Goal: Communication & Community: Answer question/provide support

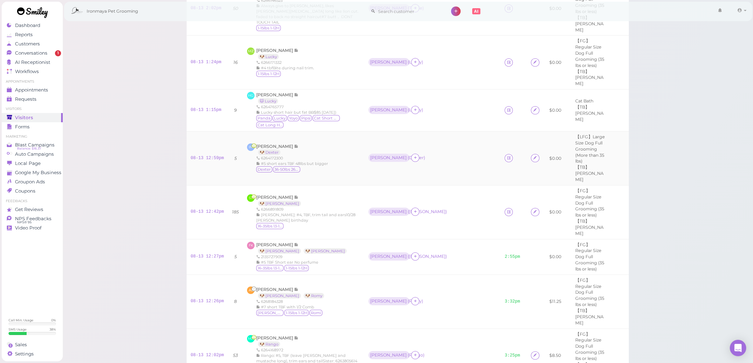
scroll to position [129, 0]
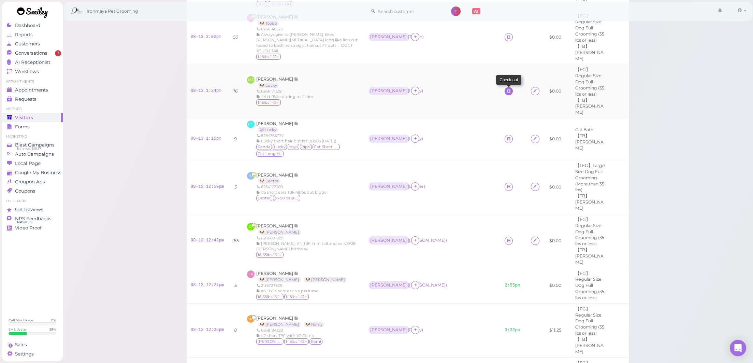
click at [507, 88] on icon at bounding box center [509, 90] width 4 height 5
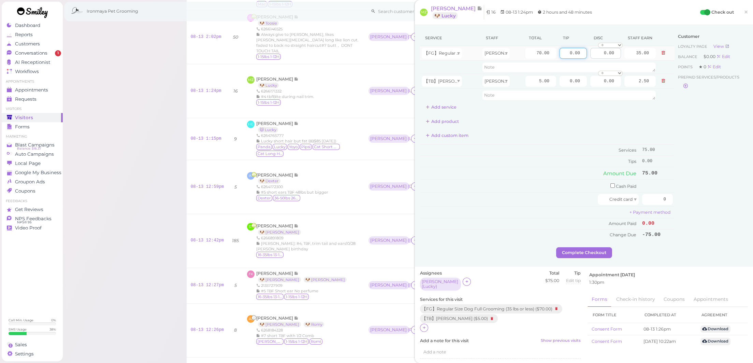
drag, startPoint x: 563, startPoint y: 52, endPoint x: 609, endPoint y: 59, distance: 46.2
click at [609, 59] on tr "【FG】Regular Size Dog Full Grooming (35 lbs or less) Erin 70.00 0.00 0.00 0 10% …" at bounding box center [547, 53] width 255 height 15
type input "10"
click at [683, 144] on div "Customer Loyalty page View Balance $0.00 Edit Points ★ 0 Edit Prepaid services/…" at bounding box center [711, 138] width 73 height 217
click at [610, 184] on input "checkbox" at bounding box center [612, 185] width 4 height 4
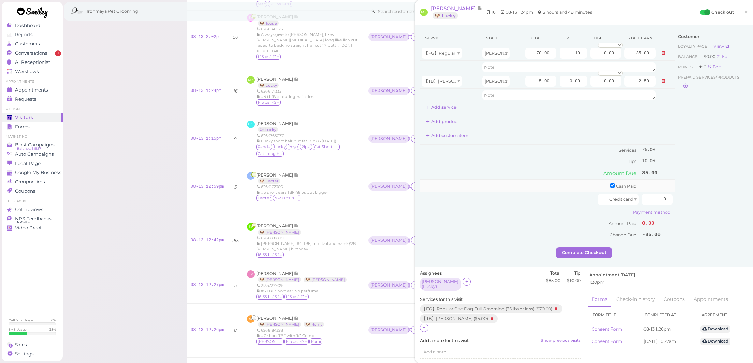
checkbox input "true"
drag, startPoint x: 698, startPoint y: 184, endPoint x: 703, endPoint y: 184, distance: 4.4
click at [703, 184] on div "Service Staff Total Tip Disc Staff earn 【FG】Regular Size Dog Full Grooming (35 …" at bounding box center [584, 139] width 328 height 219
type input "85"
click at [705, 189] on div "Customer Loyalty page View Balance $0.00 Edit Points ★ 0 Edit Prepaid services/…" at bounding box center [711, 139] width 73 height 219
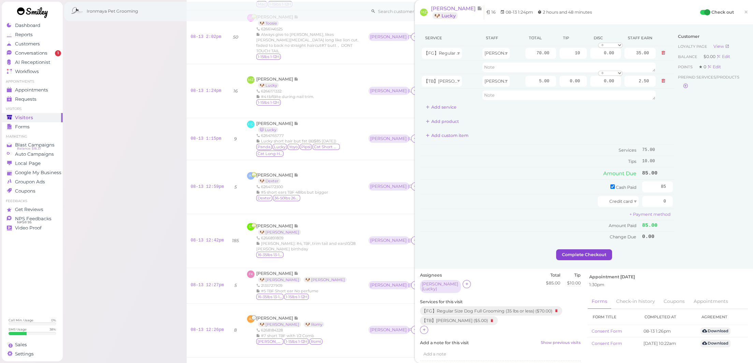
click at [578, 251] on button "Complete Checkout" at bounding box center [584, 254] width 56 height 11
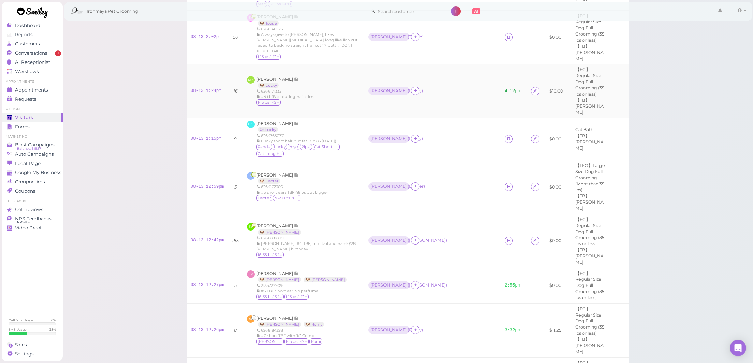
click at [505, 89] on link "4:12pm" at bounding box center [512, 91] width 15 height 5
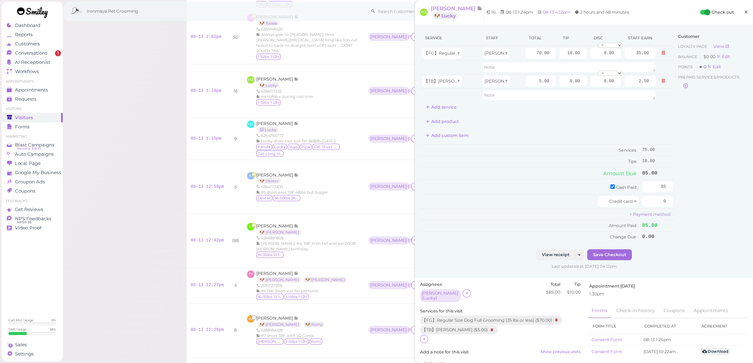
click at [744, 13] on span "×" at bounding box center [746, 12] width 4 height 10
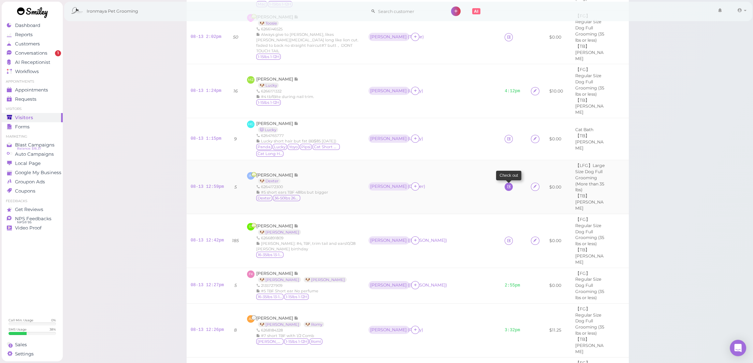
click at [507, 184] on icon at bounding box center [509, 186] width 4 height 5
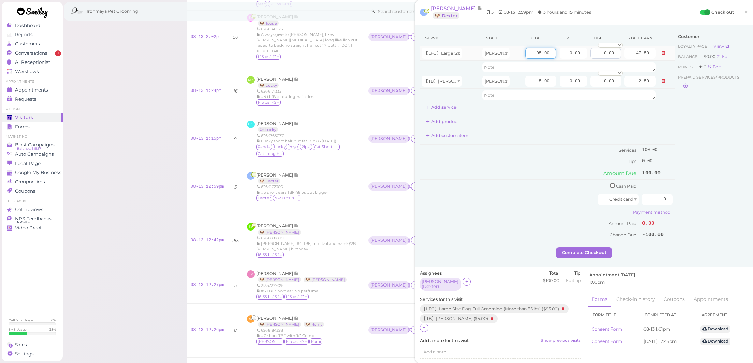
drag, startPoint x: 521, startPoint y: 53, endPoint x: 595, endPoint y: 53, distance: 73.7
click at [594, 53] on tr "【LFG】Large Size Dog Full Grooming (More than 35 lbs) Erin 95.00 0.00 0.00 0 10%…" at bounding box center [547, 53] width 255 height 15
type input "120"
type input "60.00"
drag, startPoint x: 563, startPoint y: 53, endPoint x: 581, endPoint y: 52, distance: 17.8
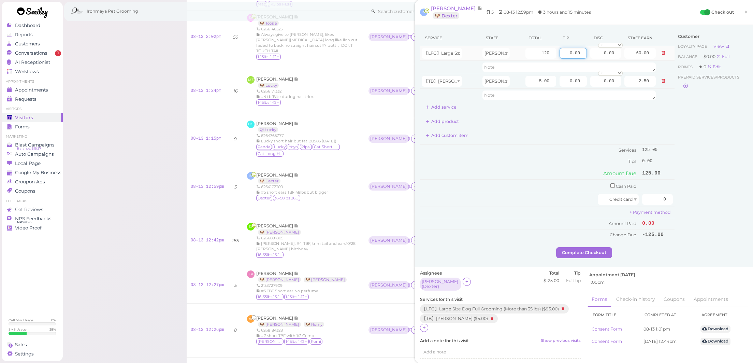
click at [581, 52] on input "0.00" at bounding box center [573, 53] width 27 height 11
type input "12.5"
click at [704, 147] on div "Customer Loyalty page View Balance $0.00 Edit Points ★ 0 Edit Prepaid services/…" at bounding box center [711, 138] width 73 height 217
drag, startPoint x: 652, startPoint y: 196, endPoint x: 701, endPoint y: 195, distance: 48.1
click at [701, 195] on div "Service Staff Total Tip Disc Staff earn 【LFG】Large Size Dog Full Grooming (More…" at bounding box center [584, 138] width 328 height 217
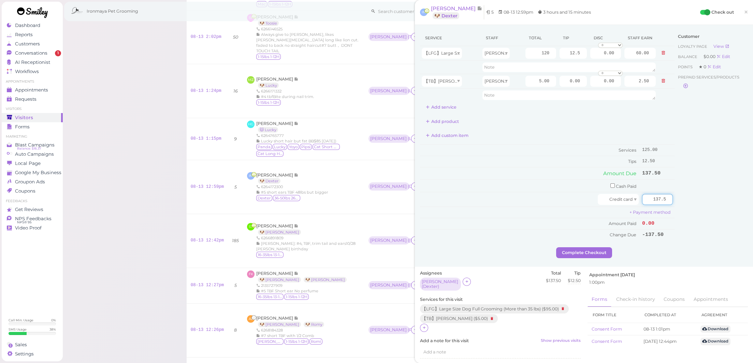
type input "137.5"
click at [704, 203] on div "Customer Loyalty page View Balance $0.00 Edit Points ★ 0 Edit Prepaid services/…" at bounding box center [711, 138] width 73 height 217
click at [596, 247] on button "Complete Checkout" at bounding box center [584, 252] width 56 height 11
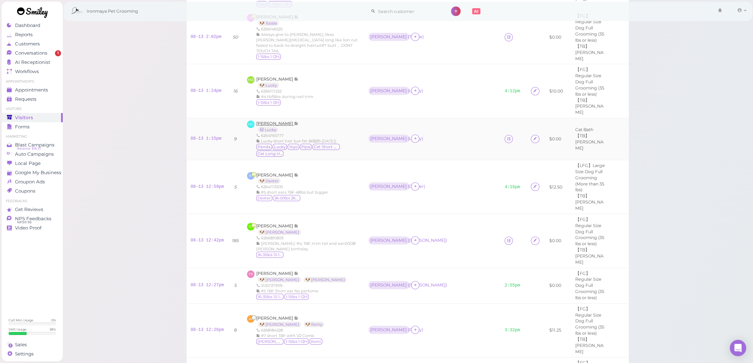
click at [269, 121] on span "[PERSON_NAME]" at bounding box center [275, 123] width 38 height 5
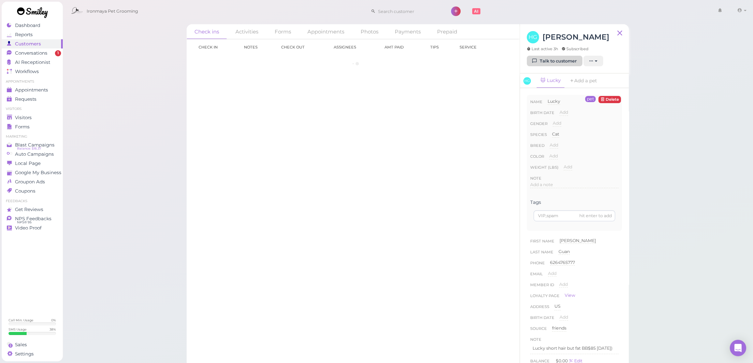
click at [558, 58] on link "Talk to customer" at bounding box center [555, 61] width 56 height 11
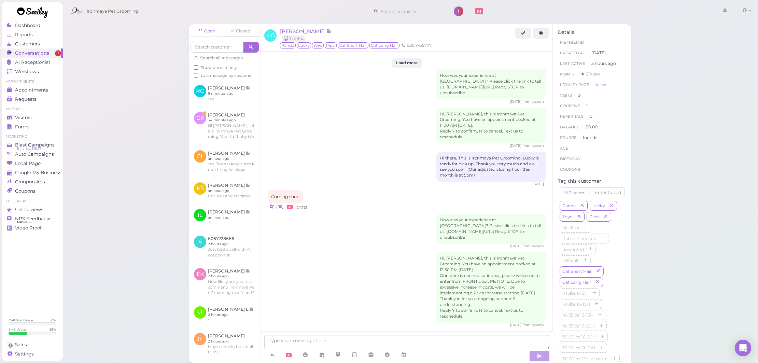
scroll to position [867, 0]
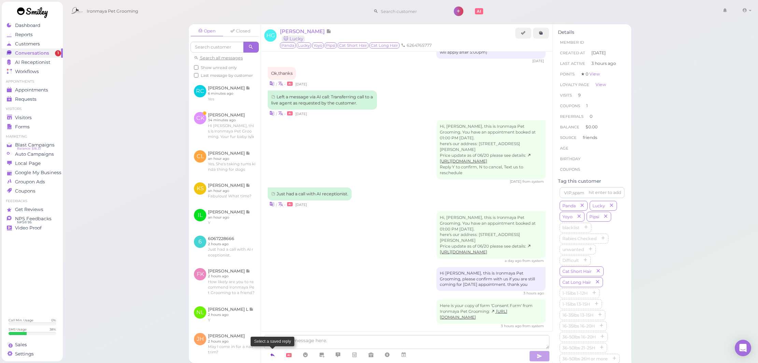
click at [271, 355] on icon at bounding box center [272, 354] width 5 height 7
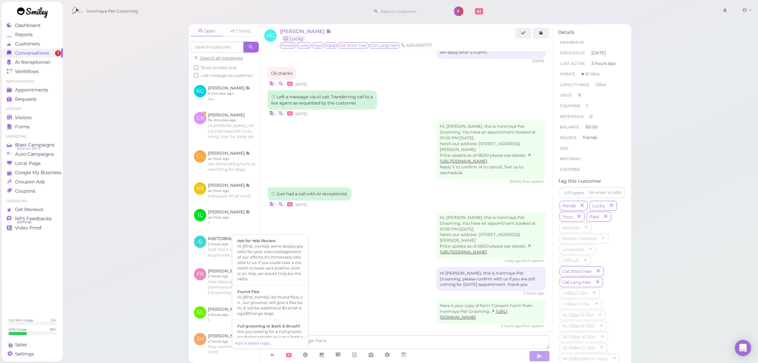
scroll to position [0, 0]
click at [271, 276] on div "Hi {{first_name}}, this is Ironmaya Pet Grooming. will be ready for pick up at …" at bounding box center [270, 284] width 66 height 33
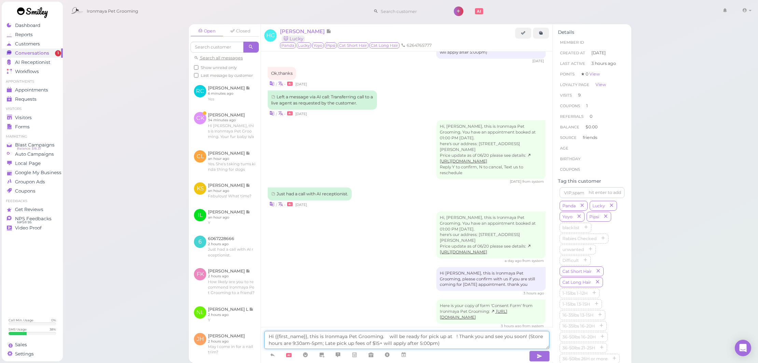
click at [383, 334] on textarea "Hi {{first_name}}, this is Ironmaya Pet Grooming. will be ready for pick up at …" at bounding box center [406, 340] width 285 height 18
click at [396, 338] on textarea "Hi {{first_name}}, this is Ironmaya Pet Grooming. Luck will be ready for pick u…" at bounding box center [406, 340] width 285 height 18
click at [459, 333] on textarea "Hi {{first_name}}, this is Ironmaya Pet Grooming. Luck will be ready for pick u…" at bounding box center [406, 340] width 285 height 18
click at [471, 334] on textarea "Hi {{first_name}}, this is Ironmaya Pet Grooming. Luck will be ready for pick u…" at bounding box center [406, 340] width 285 height 18
type textarea "Hi {{first_name}}, this is Ironmaya Pet Grooming. Luck will be ready for pick u…"
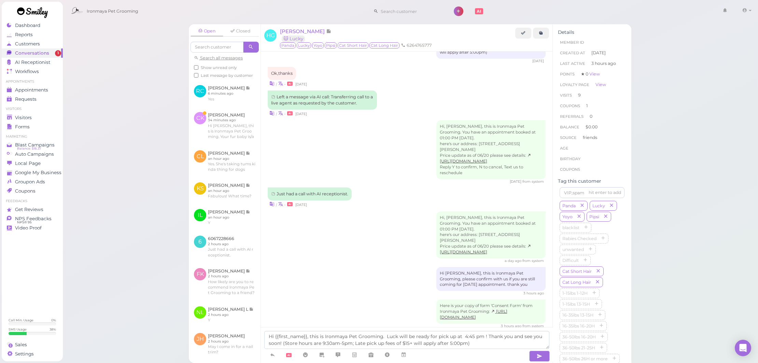
click at [550, 356] on div "Hi {{first_name}}, this is Ironmaya Pet Grooming. Luck will be ready for pick u…" at bounding box center [406, 345] width 291 height 36
click at [545, 356] on button "button" at bounding box center [539, 355] width 20 height 11
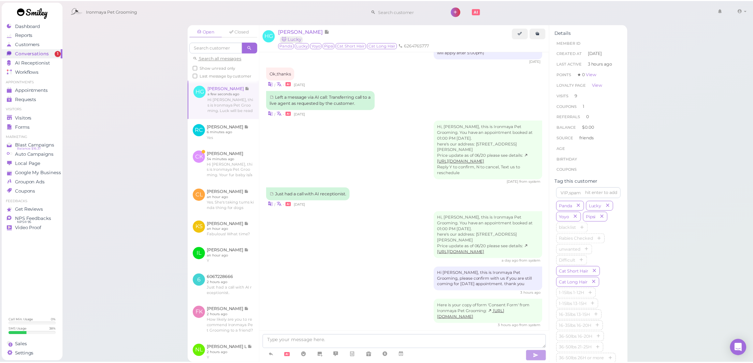
scroll to position [900, 0]
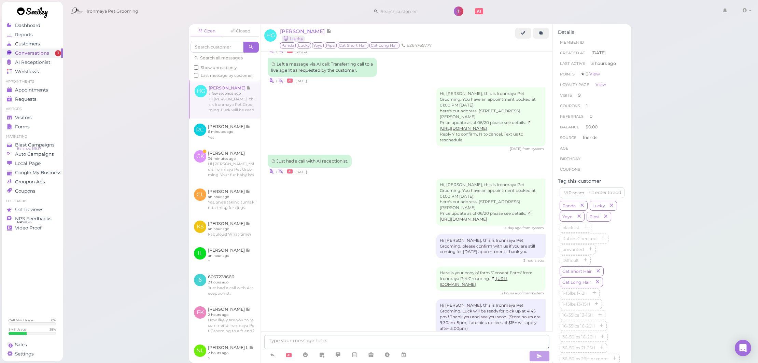
click at [358, 238] on div "Hi Heidi, this is Ironmaya Pet Grooming, please confirm with us if you are stil…" at bounding box center [407, 248] width 278 height 29
click at [44, 120] on div "Visitors" at bounding box center [31, 118] width 49 height 6
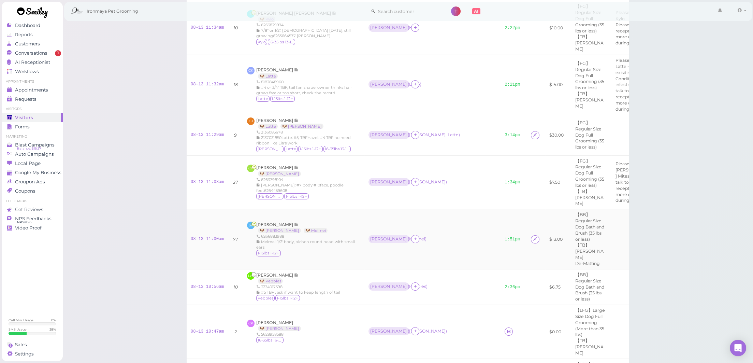
scroll to position [666, 0]
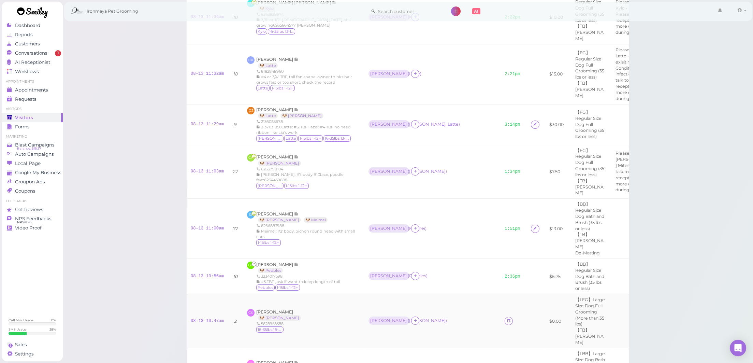
click at [274, 309] on span "[PERSON_NAME]" at bounding box center [274, 311] width 37 height 5
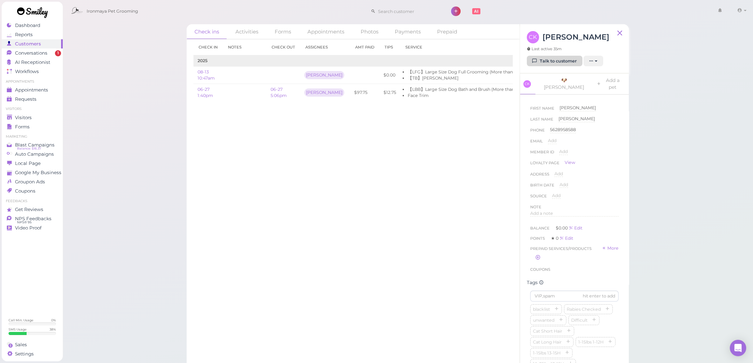
click at [551, 61] on link "Talk to customer" at bounding box center [555, 61] width 56 height 11
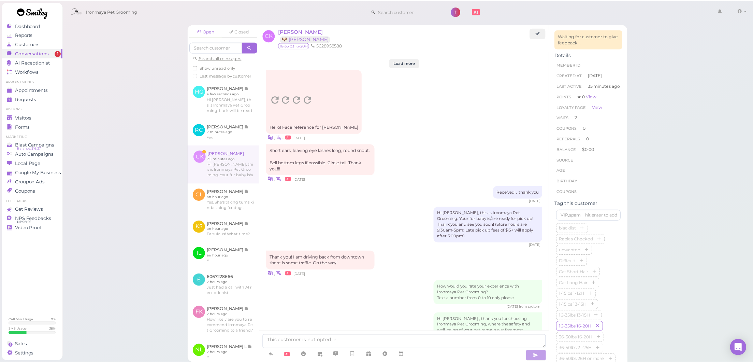
scroll to position [828, 0]
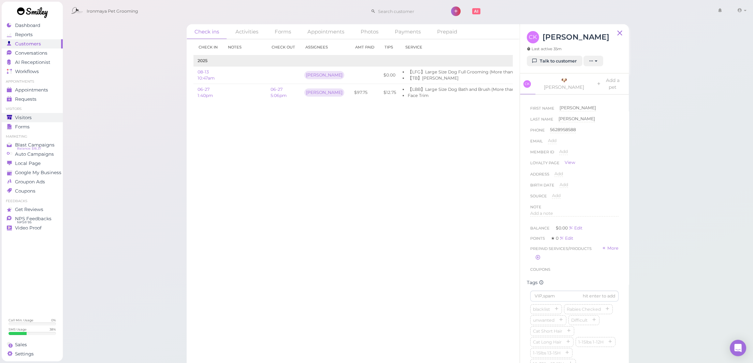
click at [35, 115] on div "Visitors" at bounding box center [31, 118] width 49 height 6
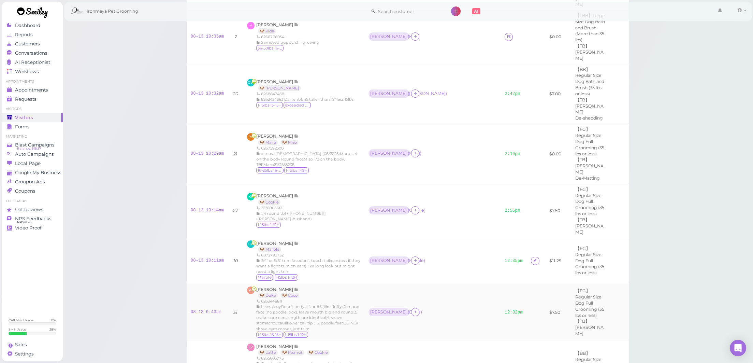
scroll to position [802, 0]
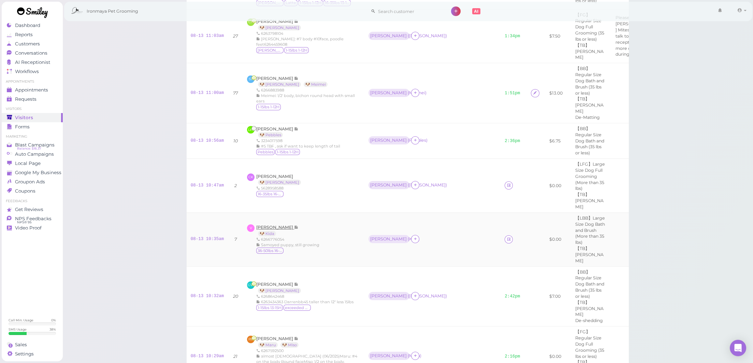
click at [263, 225] on span "Vivian Ton" at bounding box center [275, 227] width 38 height 5
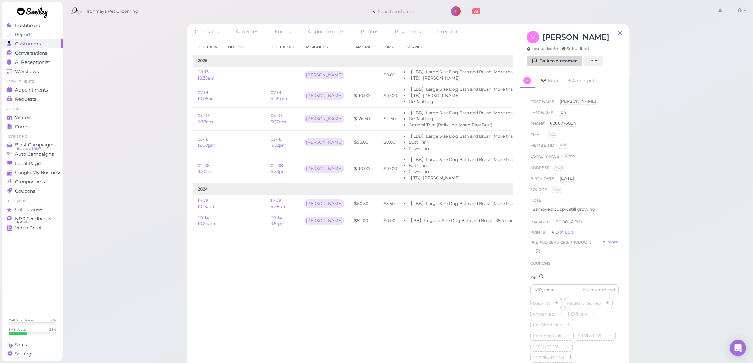
click at [544, 65] on link "Talk to customer" at bounding box center [555, 61] width 56 height 11
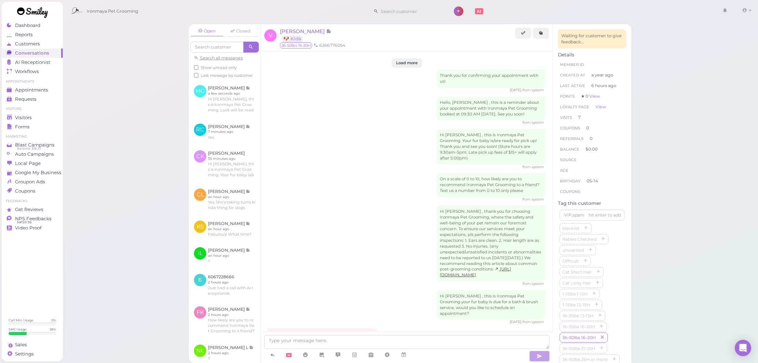
scroll to position [887, 0]
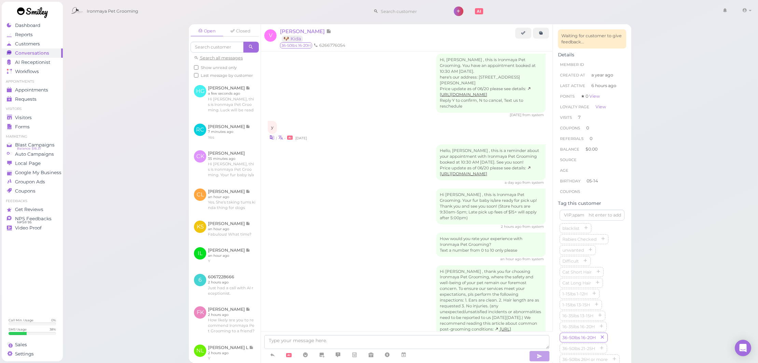
click at [354, 192] on div "Hi Vivian , this is Ironmaya Pet Grooming. Your fur baby is/are ready for pick …" at bounding box center [407, 208] width 278 height 41
click at [355, 232] on div "How would you rate your experience with Ironmaya Pet Grooming? Text a number fr…" at bounding box center [407, 246] width 278 height 29
click at [28, 116] on span "Visitors" at bounding box center [23, 118] width 17 height 6
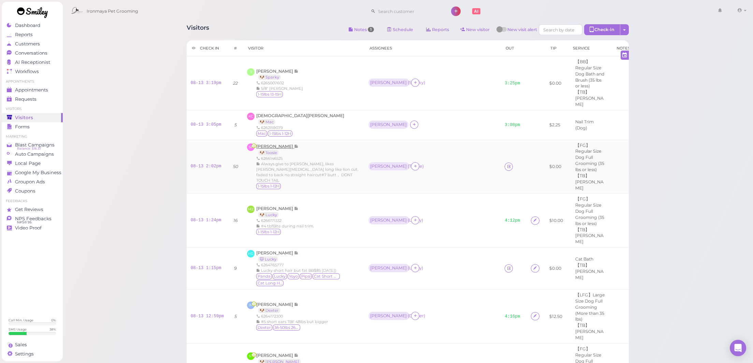
click at [272, 144] on span "Suzi Keeney" at bounding box center [275, 146] width 38 height 5
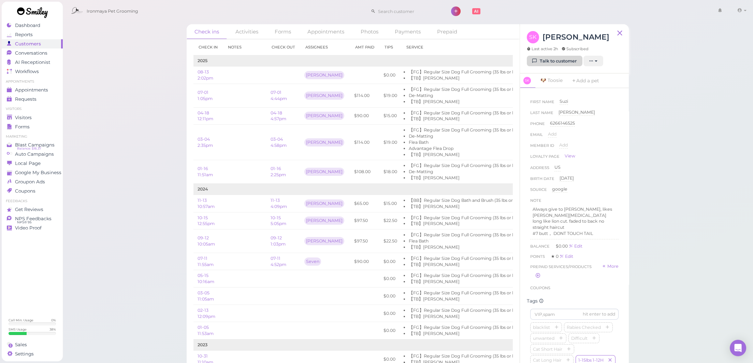
click at [555, 57] on link "Talk to customer" at bounding box center [555, 61] width 56 height 11
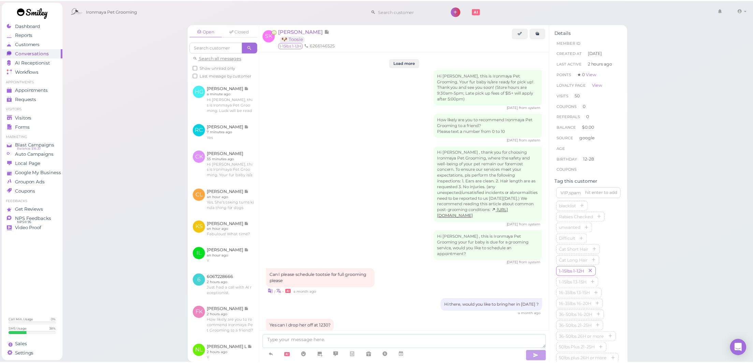
scroll to position [746, 0]
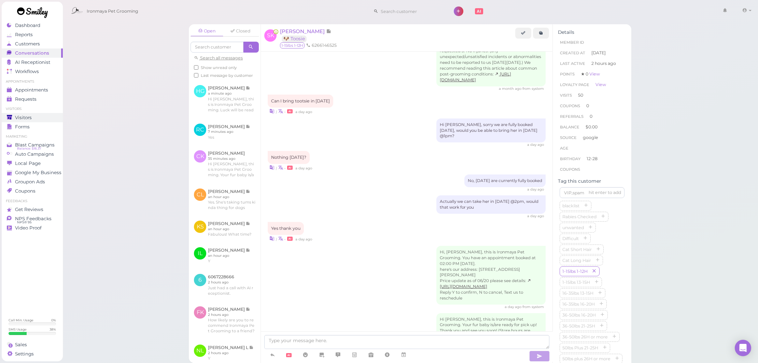
click at [29, 117] on span "Visitors" at bounding box center [23, 118] width 17 height 6
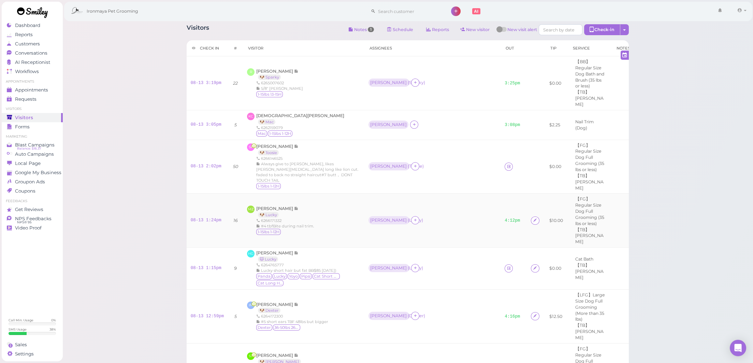
scroll to position [179, 0]
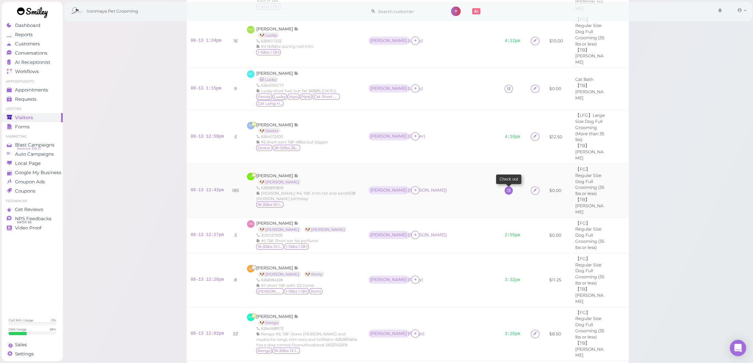
click at [507, 188] on icon at bounding box center [509, 190] width 4 height 5
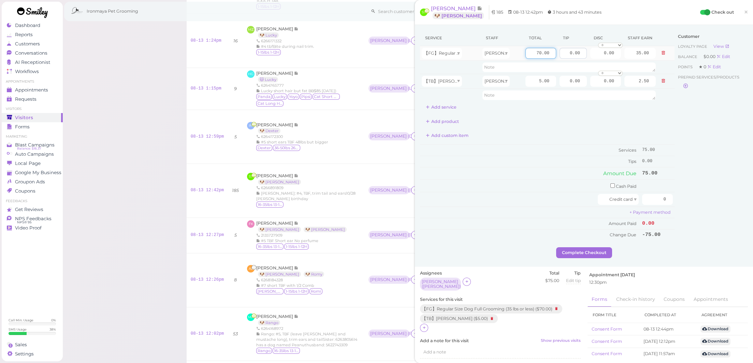
drag, startPoint x: 530, startPoint y: 52, endPoint x: 571, endPoint y: 57, distance: 41.2
click at [571, 57] on tr "【FG】Regular Size Dog Full Grooming (35 lbs or less) Amy 70.00 0.00 0.00 0 10% o…" at bounding box center [547, 53] width 255 height 15
type input "80"
type input "40.00"
drag, startPoint x: 561, startPoint y: 54, endPoint x: 576, endPoint y: 54, distance: 14.7
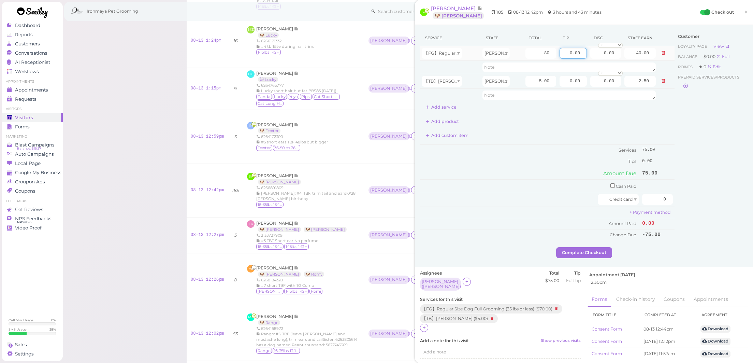
click at [576, 54] on input "0.00" at bounding box center [573, 53] width 27 height 11
type input "8.5"
click at [731, 142] on div "Customer Loyalty page View Balance $0.00 Edit Points ★ 0 Edit Prepaid services/…" at bounding box center [711, 138] width 73 height 217
drag, startPoint x: 673, startPoint y: 197, endPoint x: 691, endPoint y: 197, distance: 18.4
click at [691, 197] on div "Service Staff Total Tip Disc Staff earn 【FG】Regular Size Dog Full Grooming (35 …" at bounding box center [584, 138] width 328 height 217
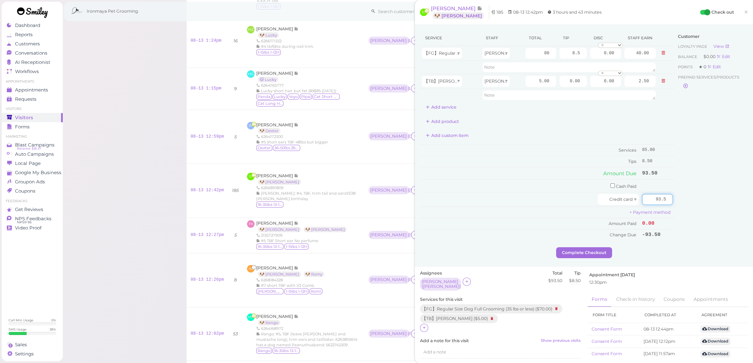
type input "93.5"
click at [695, 215] on div "Customer Loyalty page View Balance $0.00 Edit Points ★ 0 Edit Prepaid services/…" at bounding box center [711, 138] width 73 height 217
click at [580, 250] on button "Complete Checkout" at bounding box center [584, 252] width 56 height 11
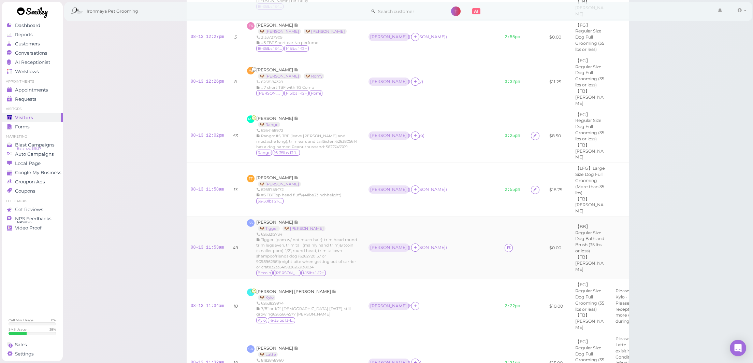
scroll to position [389, 0]
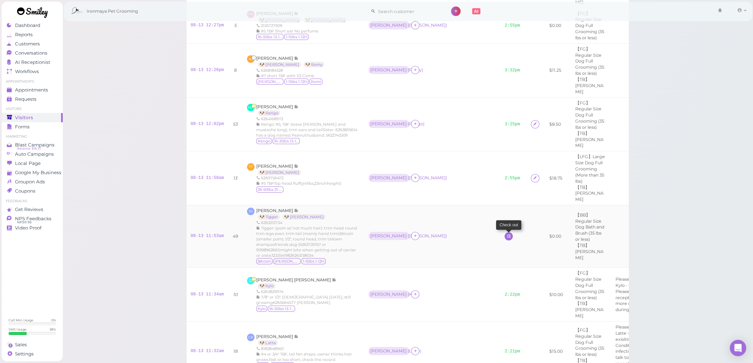
click at [507, 233] on icon at bounding box center [509, 235] width 4 height 5
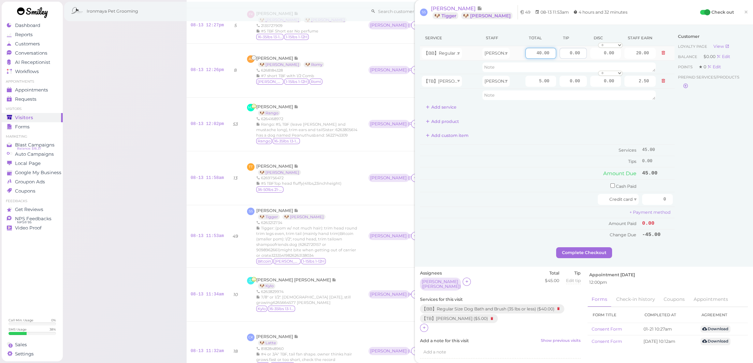
drag, startPoint x: 532, startPoint y: 51, endPoint x: 568, endPoint y: 51, distance: 35.8
click at [568, 51] on tr "【BB】Regular Size Dog Bath and Brush (35 lbs or less) Cody 40.00 0.00 0.00 0 10%…" at bounding box center [547, 53] width 255 height 15
type input "45"
type input "22.50"
drag, startPoint x: 563, startPoint y: 55, endPoint x: 586, endPoint y: 52, distance: 23.3
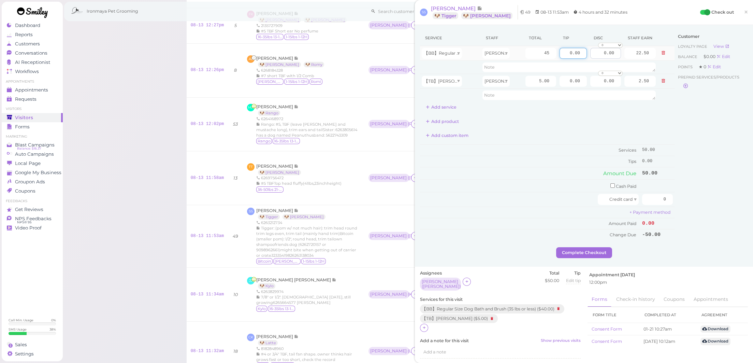
click at [586, 52] on tr "【BB】Regular Size Dog Bath and Brush (35 lbs or less) Cody 45 0.00 0.00 0 10% of…" at bounding box center [547, 53] width 255 height 15
type input "10"
click at [715, 168] on div "Customer Loyalty page View Balance $0.00 Edit Points ★ 0 Edit Prepaid services/…" at bounding box center [711, 138] width 73 height 217
click at [610, 184] on input "checkbox" at bounding box center [612, 185] width 4 height 4
checkbox input "true"
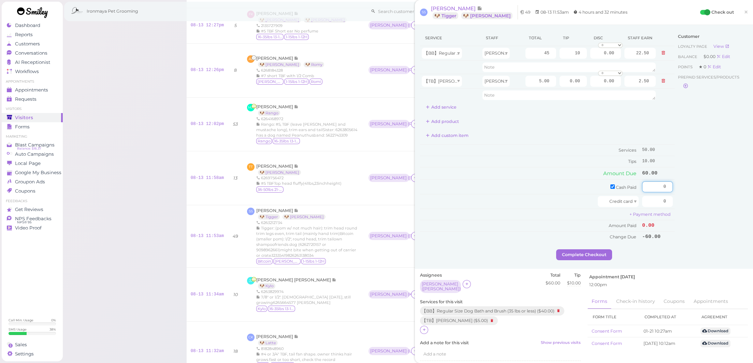
drag, startPoint x: 650, startPoint y: 183, endPoint x: 700, endPoint y: 184, distance: 49.1
click at [698, 183] on div "Service Staff Total Tip Disc Staff earn 【BB】Regular Size Dog Bath and Brush (35…" at bounding box center [584, 139] width 328 height 219
type input "60"
click at [712, 220] on div "Customer Loyalty page View Balance $0.00 Edit Points ★ 0 Edit Prepaid services/…" at bounding box center [711, 139] width 73 height 219
click at [589, 250] on button "Complete Checkout" at bounding box center [584, 254] width 56 height 11
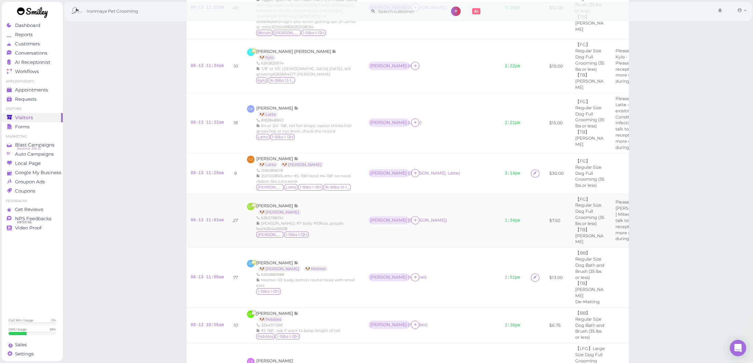
scroll to position [740, 0]
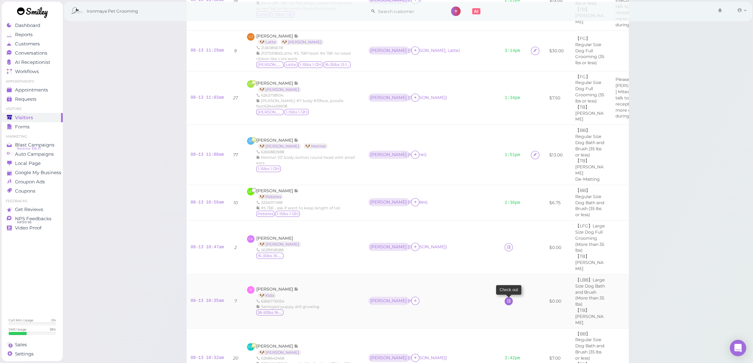
click at [507, 298] on icon at bounding box center [509, 300] width 4 height 5
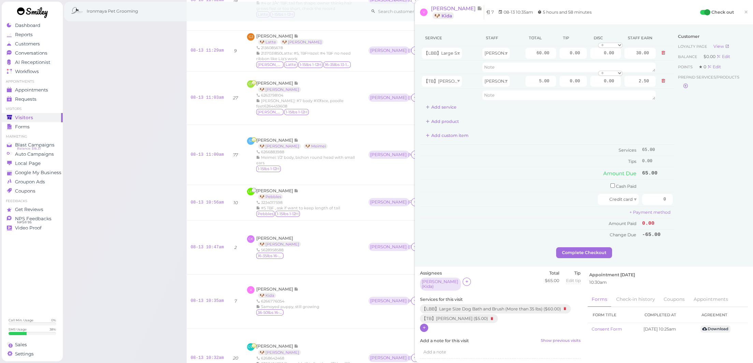
click at [423, 325] on icon at bounding box center [424, 327] width 4 height 5
click at [469, 336] on input "text" at bounding box center [467, 341] width 84 height 11
type input "de"
click at [446, 357] on label "De-shedding ($20.00)" at bounding box center [452, 360] width 54 height 6
click at [429, 358] on input "De-shedding ($20.00)" at bounding box center [427, 360] width 4 height 4
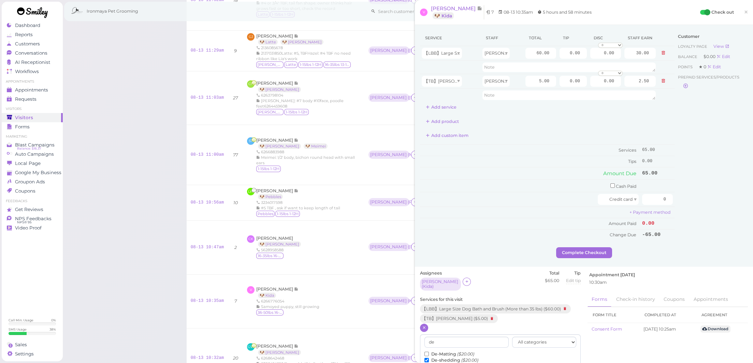
scroll to position [127, 0]
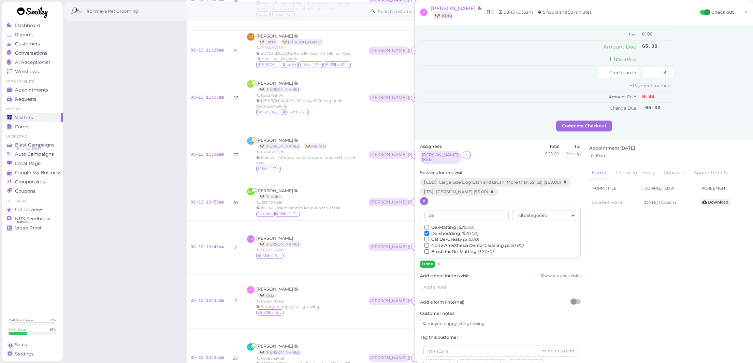
click at [431, 260] on button "Done" at bounding box center [427, 263] width 15 height 7
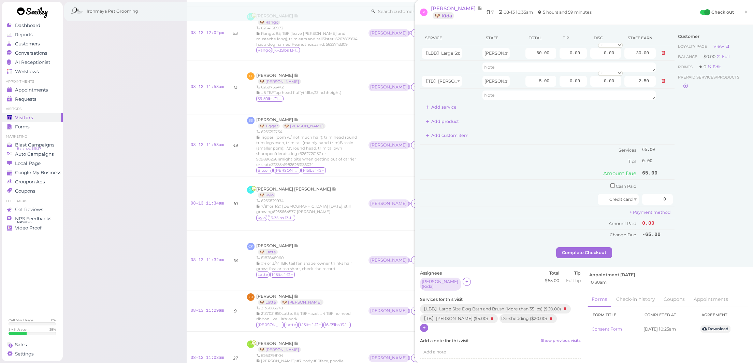
scroll to position [348, 0]
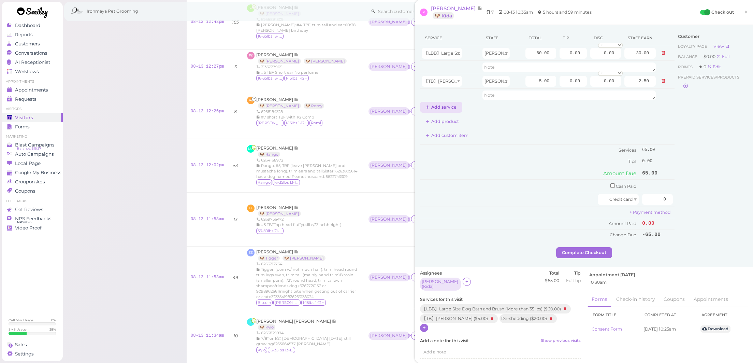
click at [442, 111] on button "Add service" at bounding box center [441, 107] width 42 height 11
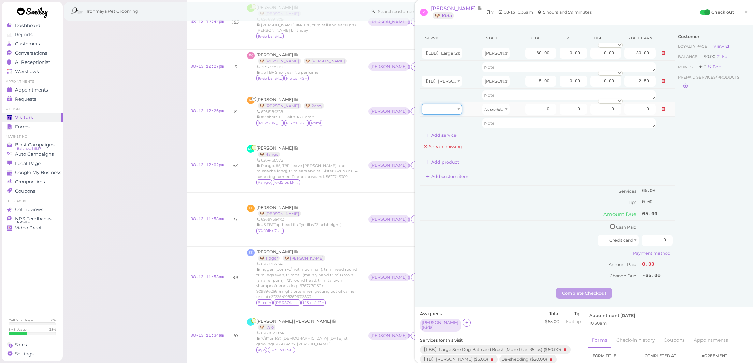
click at [462, 110] on div at bounding box center [442, 109] width 40 height 11
type input "20.00"
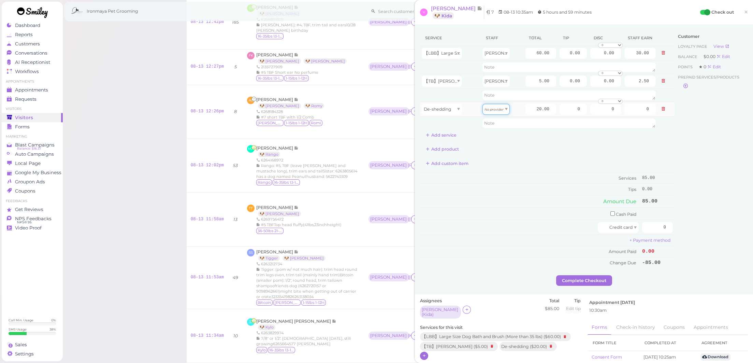
click at [494, 110] on icon "No provider" at bounding box center [494, 109] width 19 height 4
drag, startPoint x: 494, startPoint y: 126, endPoint x: 502, endPoint y: 121, distance: 8.7
type input "10.00"
drag, startPoint x: 527, startPoint y: 109, endPoint x: 594, endPoint y: 109, distance: 67.6
click at [594, 109] on tr "De-shedding Dennis 20.00 0 0 0 10% off 15% off 20% off 25% off 30% off 50% off" at bounding box center [547, 109] width 255 height 15
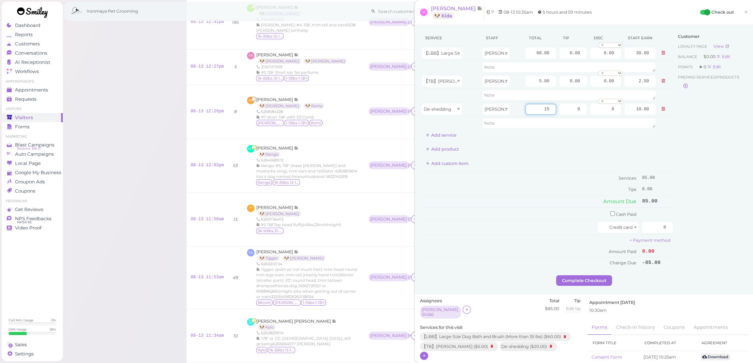
type input "15"
type input "7.50"
drag, startPoint x: 703, startPoint y: 147, endPoint x: 589, endPoint y: 77, distance: 134.2
click at [703, 147] on div "Customer Loyalty page View Balance $0.00 Edit Points ★ 0 Edit Prepaid services/…" at bounding box center [711, 152] width 73 height 245
drag, startPoint x: 527, startPoint y: 54, endPoint x: 589, endPoint y: 54, distance: 61.8
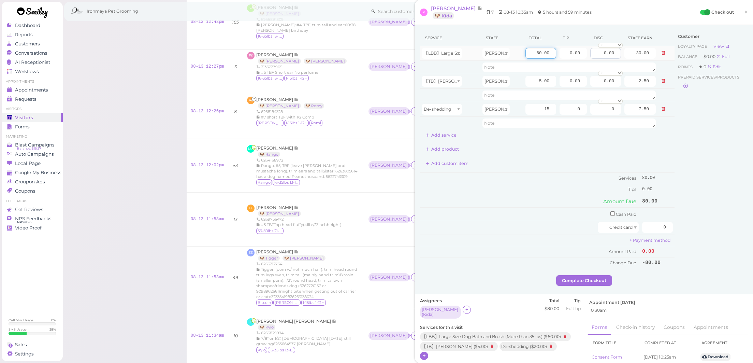
click at [589, 54] on tr "【LBB】Large Size Dog Bath and Brush (More than 35 lbs) Dennis 60.00 0.00 0.00 0 …" at bounding box center [547, 53] width 255 height 15
type input "75"
type input "37.50"
drag, startPoint x: 564, startPoint y: 52, endPoint x: 596, endPoint y: 52, distance: 31.7
click at [596, 52] on tr "【LBB】Large Size Dog Bath and Brush (More than 35 lbs) Dennis 75 0.00 0.00 0 10%…" at bounding box center [547, 53] width 255 height 15
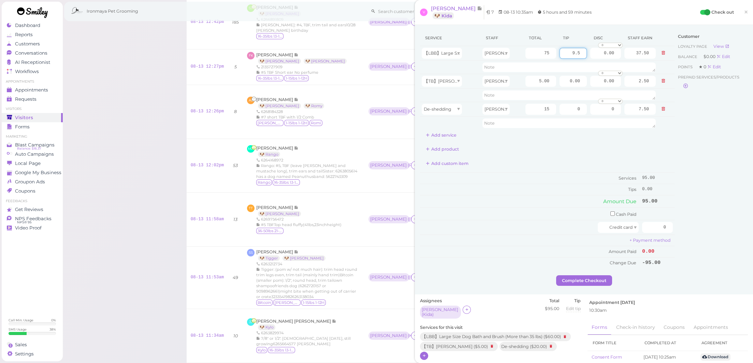
type input "9.5"
click at [713, 126] on div "Customer Loyalty page View Balance $0.00 Edit Points ★ 0 Edit Prepaid services/…" at bounding box center [711, 152] width 73 height 245
drag, startPoint x: 653, startPoint y: 224, endPoint x: 711, endPoint y: 225, distance: 58.0
click at [711, 225] on div "Service Staff Total Tip Disc Staff earn 【LBB】Large Size Dog Bath and Brush (Mor…" at bounding box center [584, 152] width 328 height 245
type input "104.5"
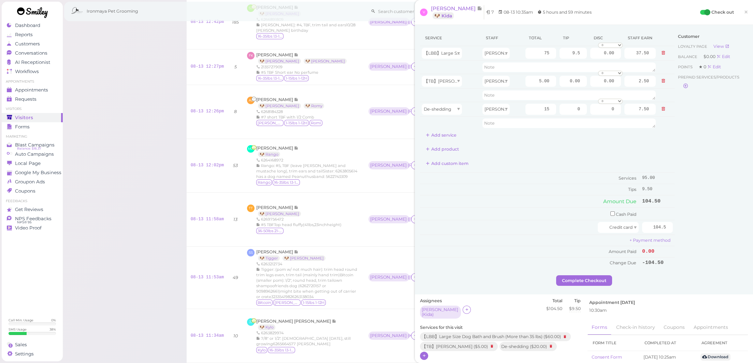
click at [706, 234] on div "Customer Loyalty page View Balance $0.00 Edit Points ★ 0 Edit Prepaid services/…" at bounding box center [711, 152] width 73 height 245
click at [601, 275] on button "Complete Checkout" at bounding box center [584, 280] width 56 height 11
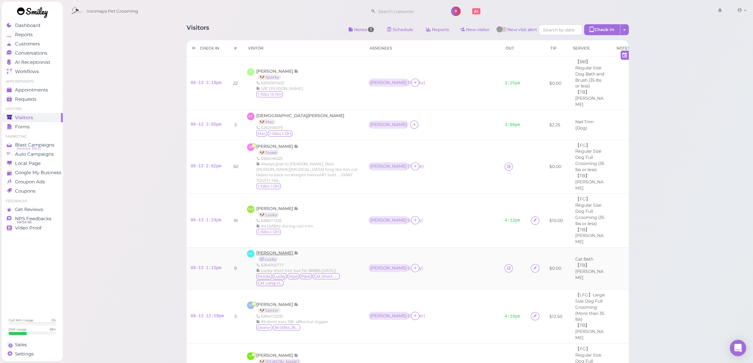
click at [276, 250] on span "[PERSON_NAME]" at bounding box center [275, 252] width 38 height 5
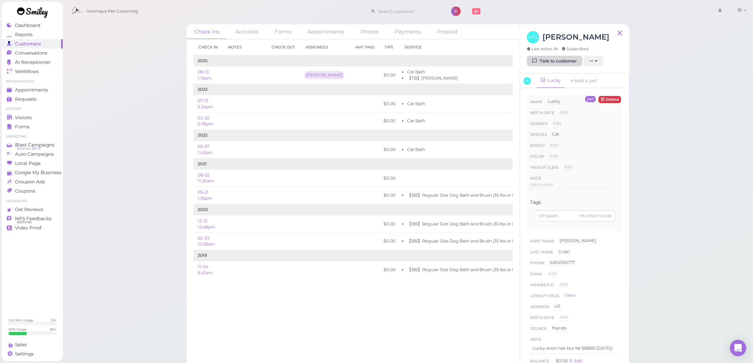
click at [543, 57] on link "Talk to customer" at bounding box center [555, 61] width 56 height 11
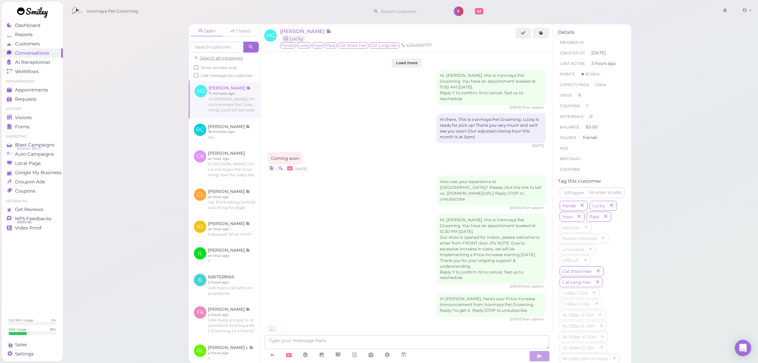
scroll to position [867, 0]
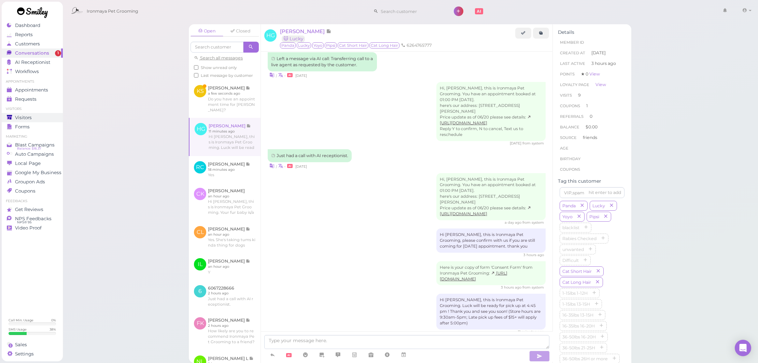
click at [41, 119] on div "Visitors" at bounding box center [31, 118] width 49 height 6
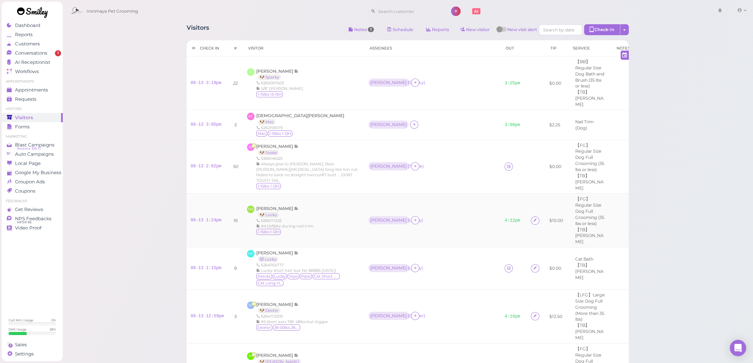
drag, startPoint x: 437, startPoint y: 246, endPoint x: 357, endPoint y: 204, distance: 90.5
click at [507, 265] on icon at bounding box center [509, 267] width 4 height 5
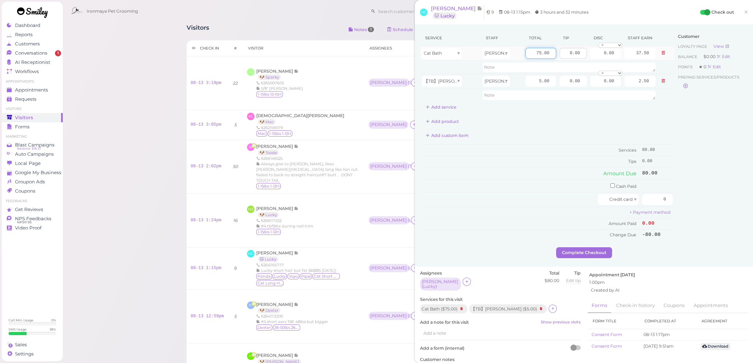
drag, startPoint x: 527, startPoint y: 53, endPoint x: 579, endPoint y: 53, distance: 52.9
click at [579, 53] on input "0.00" at bounding box center [573, 53] width 27 height 11
type input "85"
type input "42.50"
drag, startPoint x: 607, startPoint y: 183, endPoint x: 635, endPoint y: 186, distance: 27.7
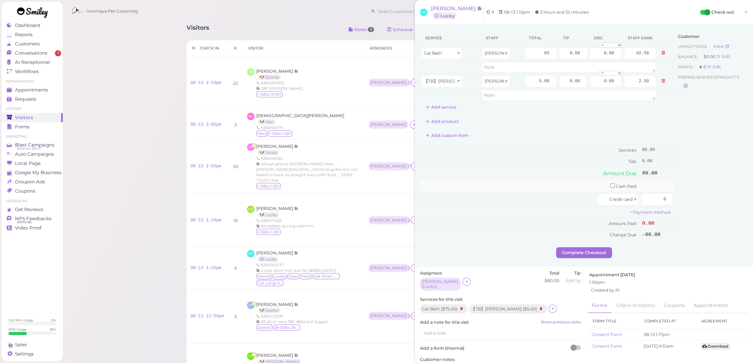
click at [610, 184] on input "checkbox" at bounding box center [612, 185] width 4 height 4
checkbox input "true"
drag, startPoint x: 647, startPoint y: 185, endPoint x: 691, endPoint y: 185, distance: 44.0
click at [689, 185] on div "Service Staff Total Tip Disc Staff earn Cat Bath Emma 85 0.00 0.00 0 10% off 15…" at bounding box center [584, 139] width 328 height 219
type input "90"
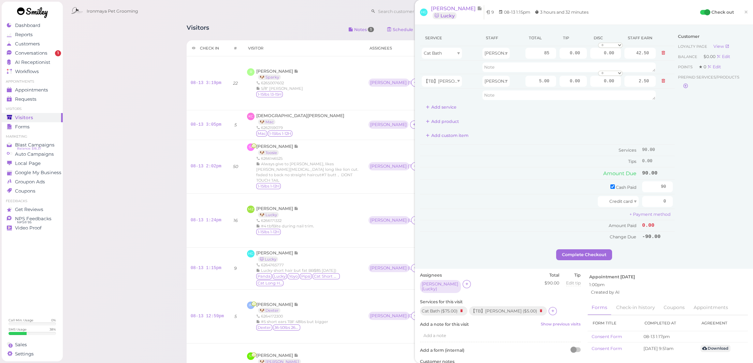
click at [726, 205] on div "Customer Loyalty page View Balance $0.00 Edit Points ★ 0 Edit Prepaid services/…" at bounding box center [711, 139] width 73 height 219
click at [589, 256] on button "Complete Checkout" at bounding box center [584, 254] width 56 height 11
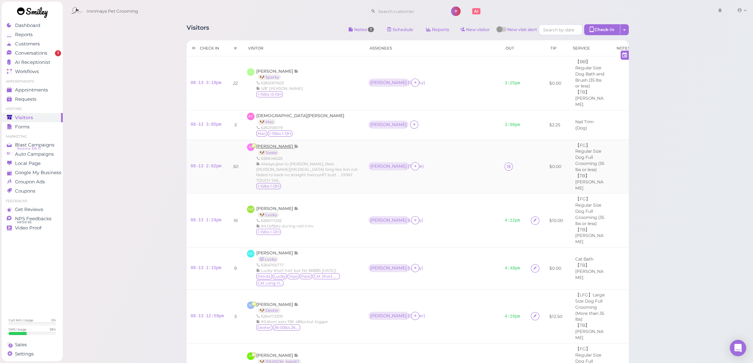
click at [262, 144] on span "Suzi Keeney" at bounding box center [275, 146] width 38 height 5
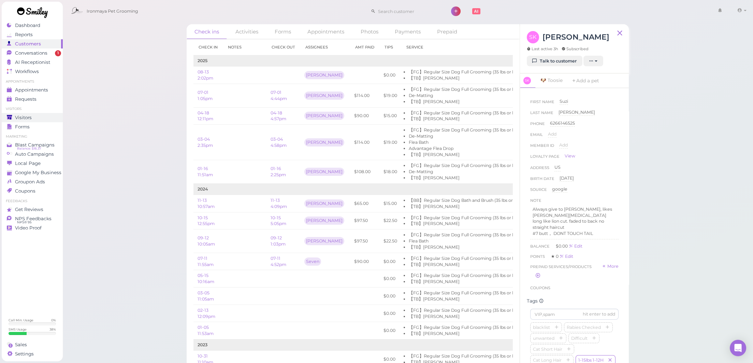
click at [30, 119] on span "Visitors" at bounding box center [23, 118] width 17 height 6
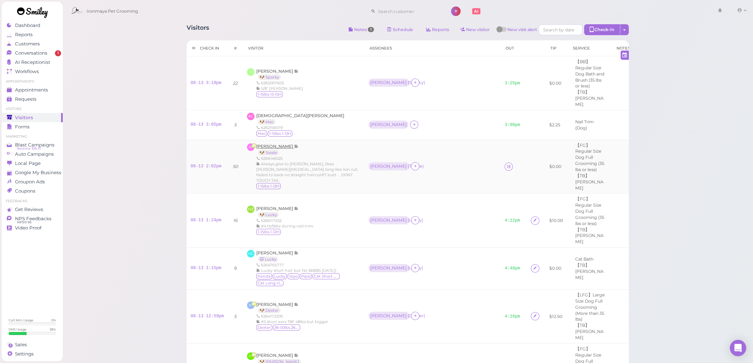
click at [277, 144] on span "Suzi Keeney" at bounding box center [275, 146] width 38 height 5
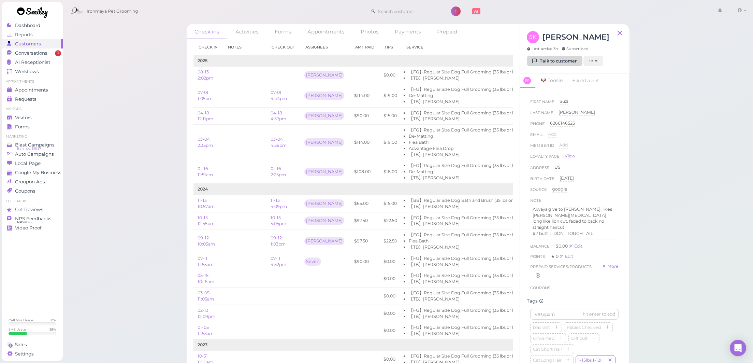
click at [561, 59] on link "Talk to customer" at bounding box center [555, 61] width 56 height 11
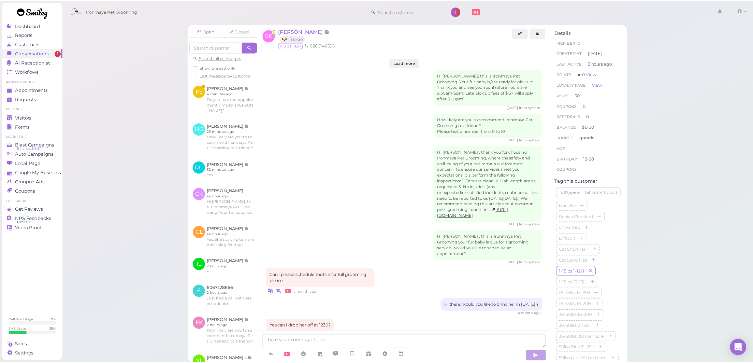
scroll to position [746, 0]
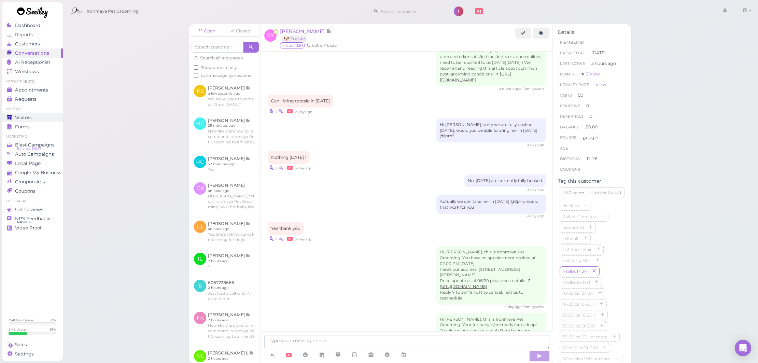
click at [33, 115] on div "Visitors" at bounding box center [31, 118] width 49 height 6
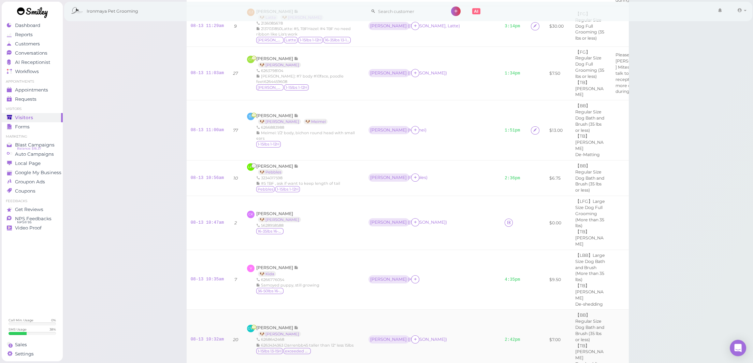
scroll to position [765, 0]
click at [507, 219] on icon at bounding box center [509, 221] width 4 height 5
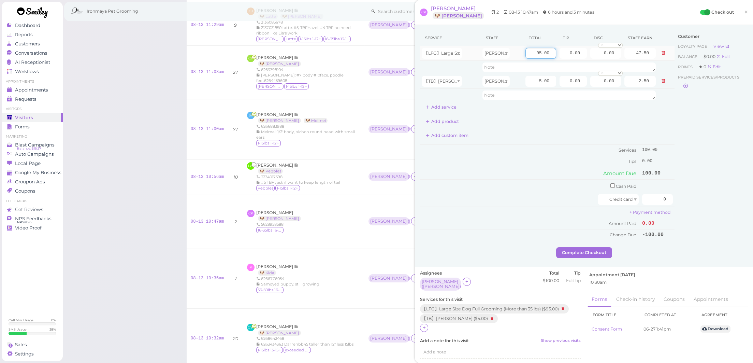
drag, startPoint x: 528, startPoint y: 55, endPoint x: 554, endPoint y: 56, distance: 26.6
click at [554, 56] on tr "【LFG】Large Size Dog Full Grooming (More than 35 lbs) Emma 95.00 0.00 0.00 0 10%…" at bounding box center [547, 53] width 255 height 15
type input "135"
type input "67.50"
click at [425, 325] on icon at bounding box center [424, 327] width 4 height 5
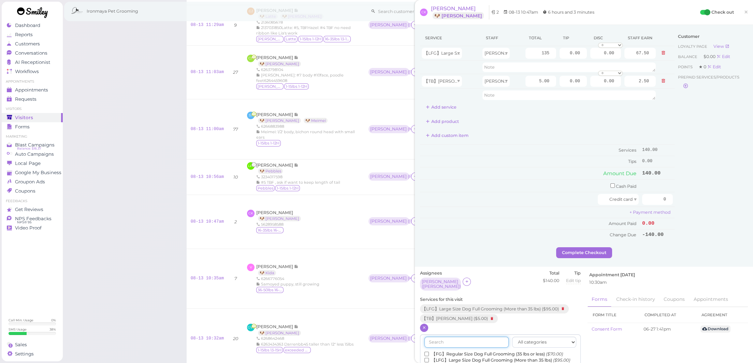
click at [469, 336] on input "text" at bounding box center [467, 341] width 84 height 11
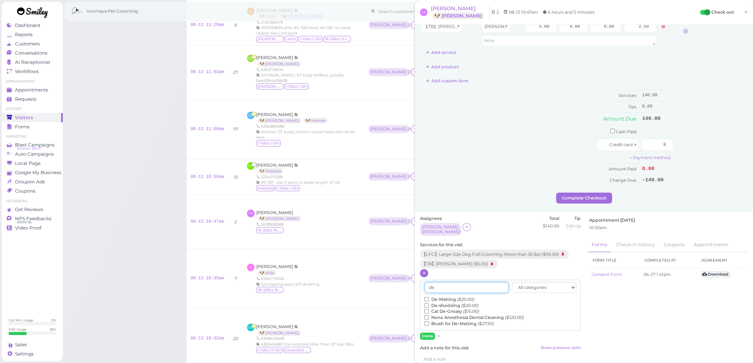
type input "de"
click at [449, 296] on label "De-Matting ($20.00)" at bounding box center [450, 299] width 50 height 6
click at [429, 297] on input "De-Matting ($20.00)" at bounding box center [427, 299] width 4 height 4
click at [428, 332] on button "Done" at bounding box center [427, 335] width 15 height 7
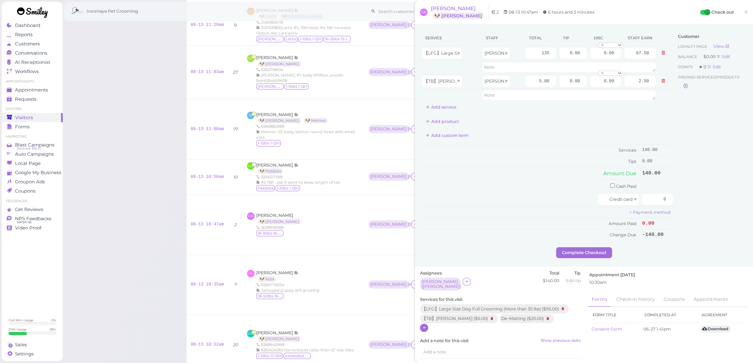
scroll to position [541, 0]
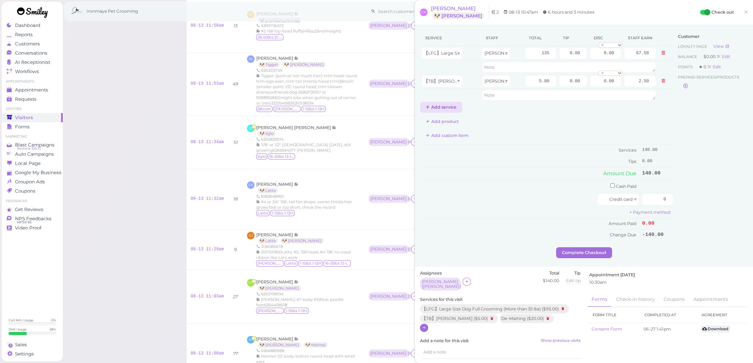
click at [444, 104] on button "Add service" at bounding box center [441, 107] width 42 height 11
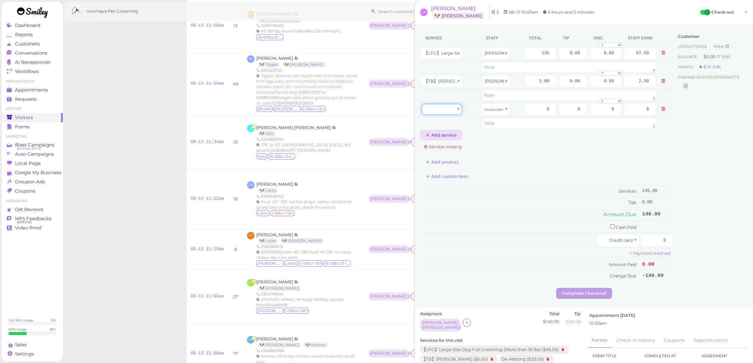
click at [448, 107] on div at bounding box center [442, 109] width 40 height 11
type input "20.00"
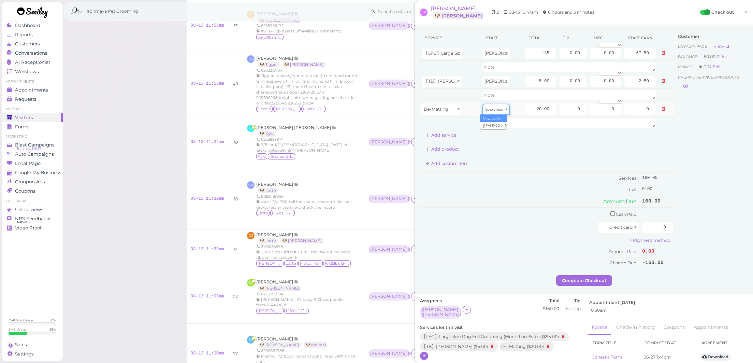
click at [497, 112] on div "No provider" at bounding box center [496, 109] width 27 height 11
type input "10.00"
click at [693, 135] on div "Customer Loyalty page View Balance $0.00 Edit Points ★ 0 Edit Prepaid services/…" at bounding box center [711, 152] width 73 height 245
select select "0.3"
type input "40.50"
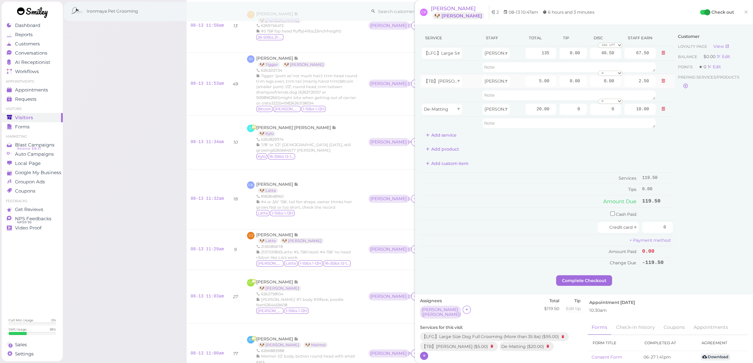
select select "0.3"
type input "1.50"
select select "0.3"
type input "6.00"
click at [215, 0] on html "Dashboard Reports Customers Conversations 0" at bounding box center [376, 280] width 753 height 1643
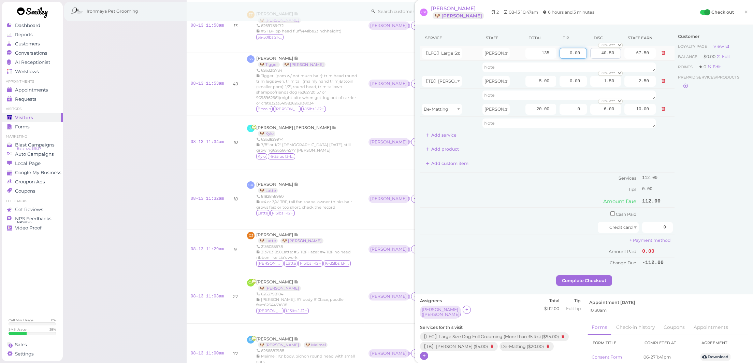
drag, startPoint x: 563, startPoint y: 55, endPoint x: 604, endPoint y: 54, distance: 41.3
click at [604, 54] on tr "【LFG】Large Size Dog Full Grooming (More than 35 lbs) Emma 135 0.00 40.50 0 10% …" at bounding box center [547, 53] width 255 height 15
type input "11.2"
click at [703, 154] on div "Customer Loyalty page View Balance $0.00 Edit Points ★ 0 Edit Prepaid services/…" at bounding box center [711, 152] width 73 height 245
click at [708, 173] on div "Customer Loyalty page View Balance $0.00 Edit Points ★ 0 Edit Prepaid services/…" at bounding box center [711, 152] width 73 height 245
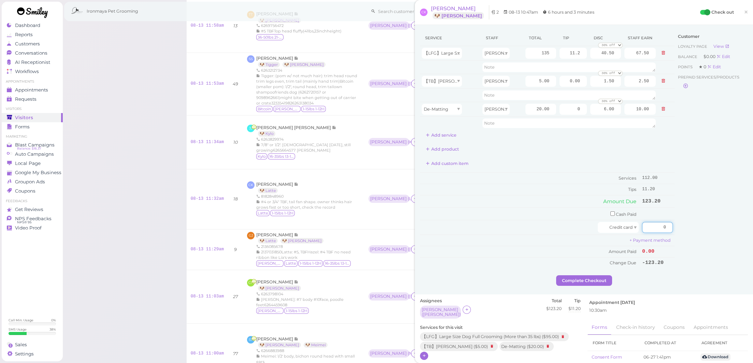
drag, startPoint x: 648, startPoint y: 225, endPoint x: 730, endPoint y: 219, distance: 81.8
click at [730, 219] on div "Service Staff Total Tip Disc Staff earn 【LFG】Large Size Dog Full Grooming (More…" at bounding box center [584, 152] width 328 height 245
type input "123.20"
click at [724, 227] on div "Customer Loyalty page View Balance $0.00 Edit Points ★ 0 Edit Prepaid services/…" at bounding box center [711, 152] width 73 height 245
click at [582, 275] on button "Complete Checkout" at bounding box center [584, 280] width 56 height 11
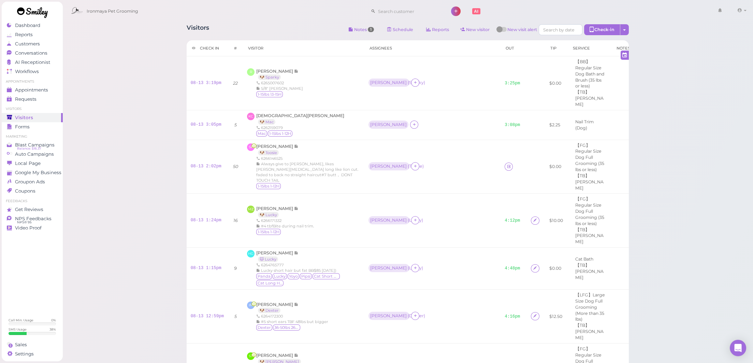
click at [507, 164] on icon at bounding box center [509, 166] width 4 height 5
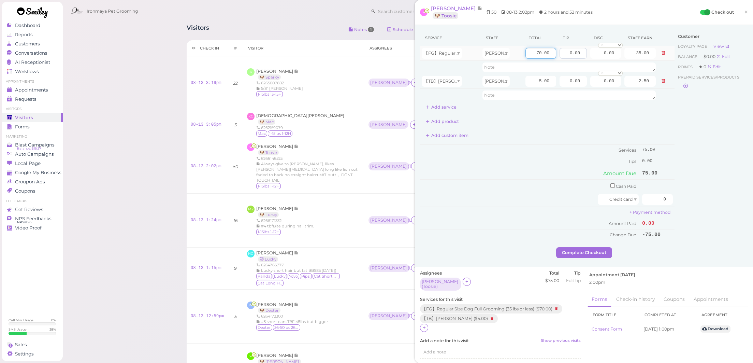
drag, startPoint x: 527, startPoint y: 53, endPoint x: 576, endPoint y: 56, distance: 50.0
click at [576, 56] on input "0.00" at bounding box center [573, 53] width 27 height 11
type input "75"
type input "37.50"
click at [699, 126] on div "Customer Loyalty page View Balance $0.00 Edit Points ★ 0 Edit Prepaid services/…" at bounding box center [711, 138] width 73 height 217
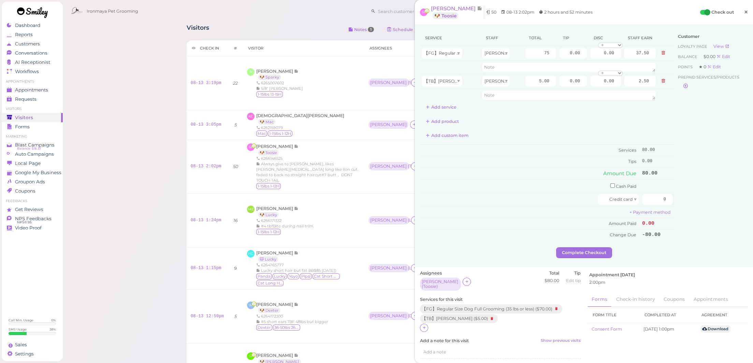
click at [744, 16] on span "×" at bounding box center [746, 12] width 4 height 10
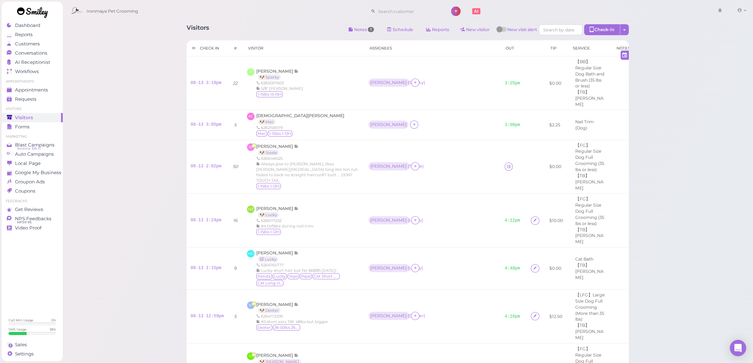
click at [507, 164] on icon at bounding box center [509, 166] width 4 height 5
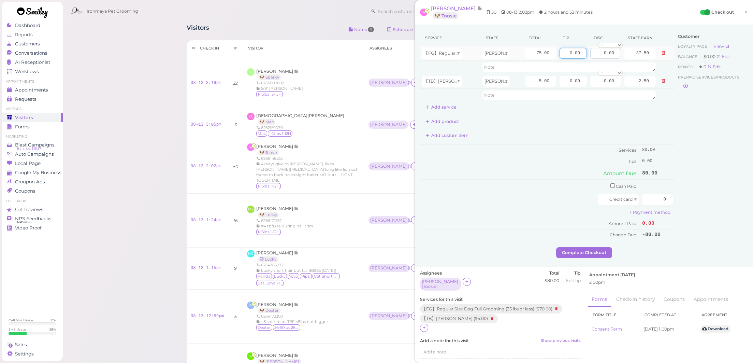
drag, startPoint x: 564, startPoint y: 53, endPoint x: 614, endPoint y: 56, distance: 49.9
click at [614, 56] on tr "【FG】Regular Size Dog Full Grooming (35 lbs or less) Dennis 75.00 0.00 0.00 0 10…" at bounding box center [547, 53] width 255 height 15
type input "16"
click at [696, 130] on div "Customer Loyalty page View Balance $0.00 Edit Points ★ 0 Edit Prepaid services/…" at bounding box center [711, 138] width 73 height 217
drag, startPoint x: 649, startPoint y: 193, endPoint x: 680, endPoint y: 195, distance: 30.8
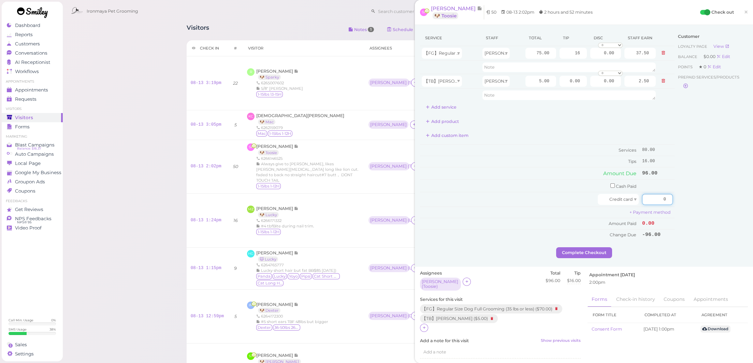
click at [680, 195] on div "Service Staff Total Tip Disc Staff earn 【FG】Regular Size Dog Full Grooming (35 …" at bounding box center [584, 138] width 328 height 217
type input "96"
click at [680, 215] on div "Customer Loyalty page View Balance $0.00 Edit Points ★ 0 Edit Prepaid services/…" at bounding box center [711, 138] width 73 height 217
click at [580, 247] on button "Complete Checkout" at bounding box center [584, 252] width 56 height 11
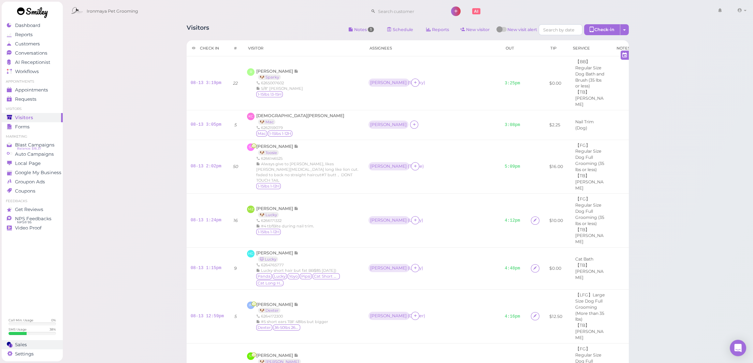
click at [27, 347] on link "Sales" at bounding box center [32, 344] width 61 height 9
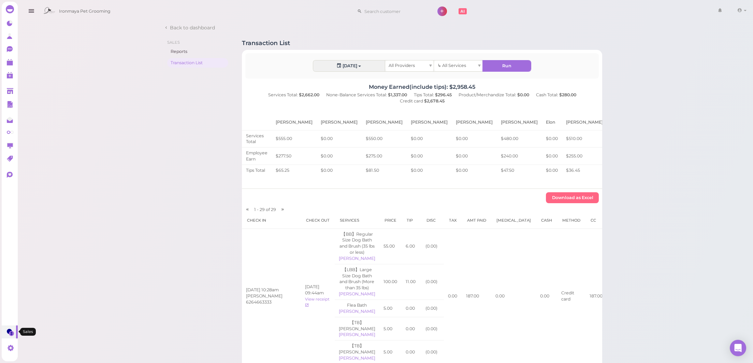
click at [8, 330] on circle at bounding box center [9, 331] width 5 height 5
click at [514, 65] on button "Run" at bounding box center [507, 65] width 48 height 11
click at [424, 67] on div "All Providers" at bounding box center [409, 65] width 48 height 11
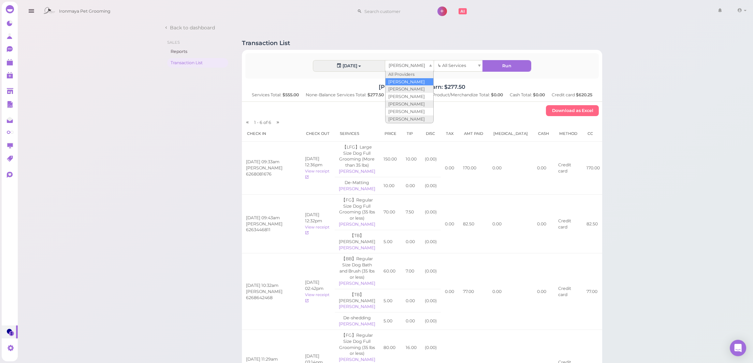
click at [430, 63] on div "[PERSON_NAME]" at bounding box center [409, 65] width 48 height 11
click at [397, 67] on span "[PERSON_NAME]" at bounding box center [407, 65] width 37 height 5
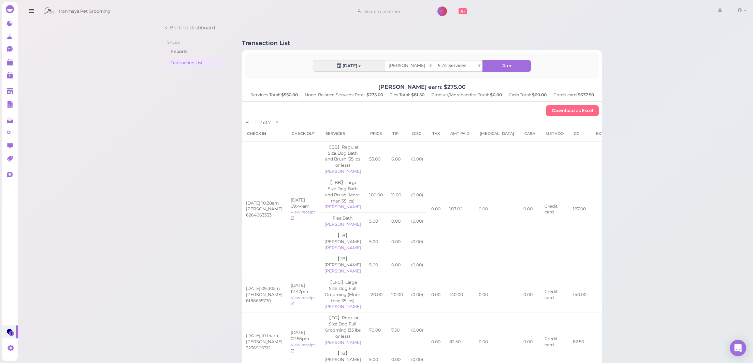
click at [426, 64] on div "[PERSON_NAME]" at bounding box center [409, 65] width 48 height 11
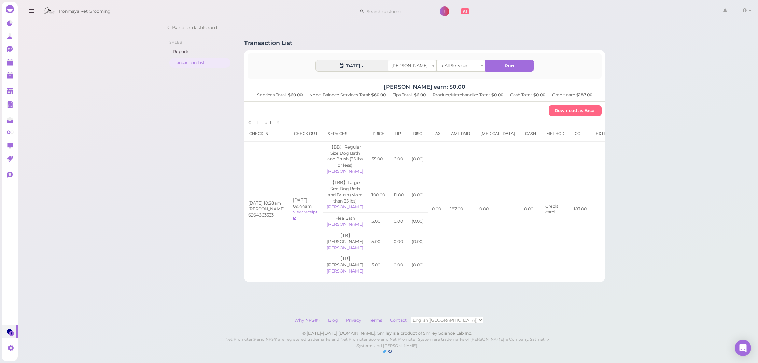
click at [399, 63] on span "Tiffany" at bounding box center [409, 65] width 37 height 5
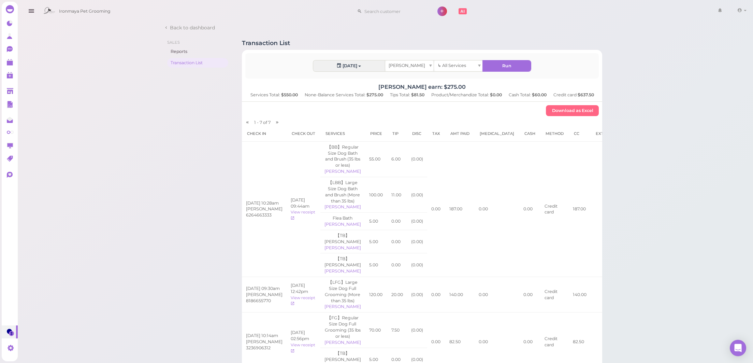
click at [132, 132] on div "Back to dashboard Sales Reports Transaction List Transaction List Today Cody ↳ …" at bounding box center [384, 337] width 737 height 675
click at [404, 69] on div "[PERSON_NAME]" at bounding box center [409, 65] width 48 height 11
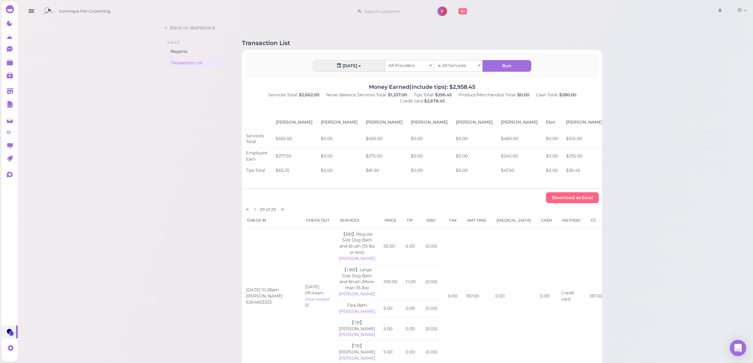
click at [401, 64] on span "All Providers" at bounding box center [402, 65] width 26 height 5
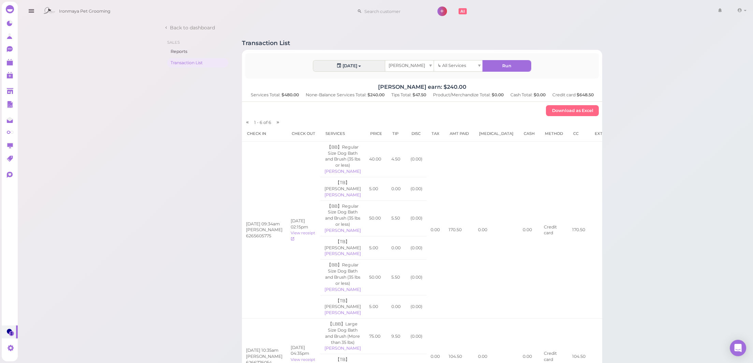
click at [410, 67] on div "[PERSON_NAME]" at bounding box center [409, 65] width 48 height 11
click at [411, 67] on div "Erin" at bounding box center [409, 65] width 48 height 11
click at [398, 66] on span "Emma" at bounding box center [407, 65] width 37 height 5
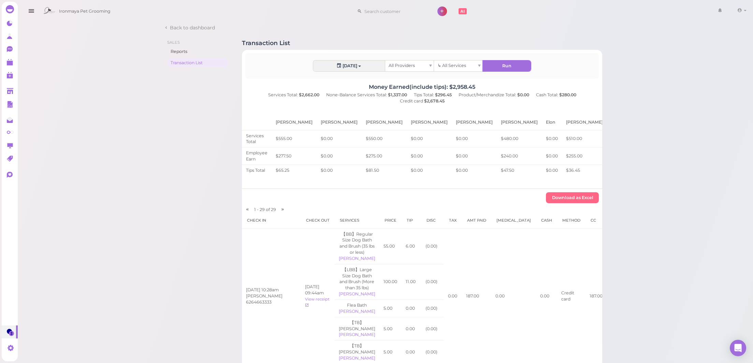
drag, startPoint x: 453, startPoint y: 87, endPoint x: 485, endPoint y: 86, distance: 31.7
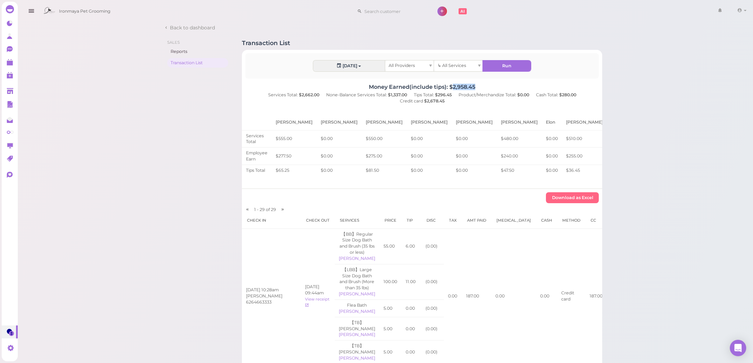
click at [485, 86] on h4 "Money Earned(include tips): $2,958.45" at bounding box center [422, 87] width 361 height 6
drag, startPoint x: 452, startPoint y: 85, endPoint x: 504, endPoint y: 85, distance: 51.2
click at [504, 85] on h4 "Money Earned(include tips): $2,958.45" at bounding box center [422, 87] width 361 height 6
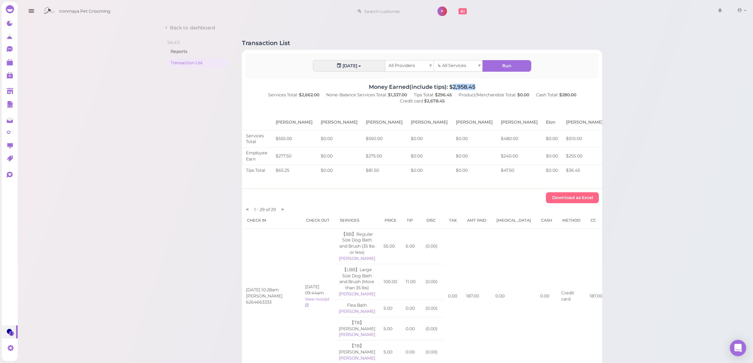
drag, startPoint x: 452, startPoint y: 85, endPoint x: 514, endPoint y: 85, distance: 61.8
click at [514, 85] on h4 "Money Earned(include tips): $2,958.45" at bounding box center [422, 87] width 361 height 6
drag, startPoint x: 453, startPoint y: 85, endPoint x: 523, endPoint y: 85, distance: 69.6
click at [523, 85] on h4 "Money Earned(include tips): $2,958.45" at bounding box center [422, 87] width 361 height 6
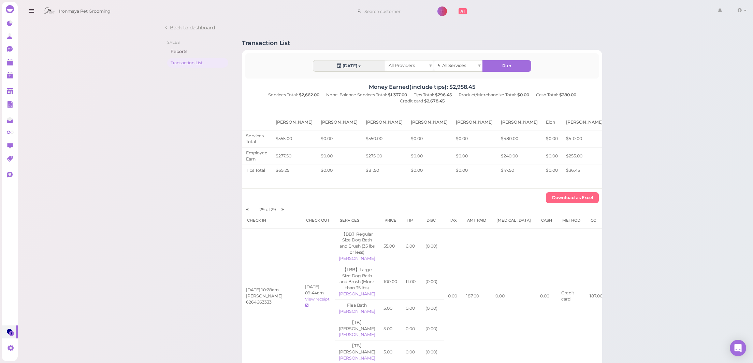
drag, startPoint x: 453, startPoint y: 84, endPoint x: 516, endPoint y: 84, distance: 63.5
click at [515, 84] on h4 "Money Earned(include tips): $2,958.45" at bounding box center [422, 87] width 361 height 6
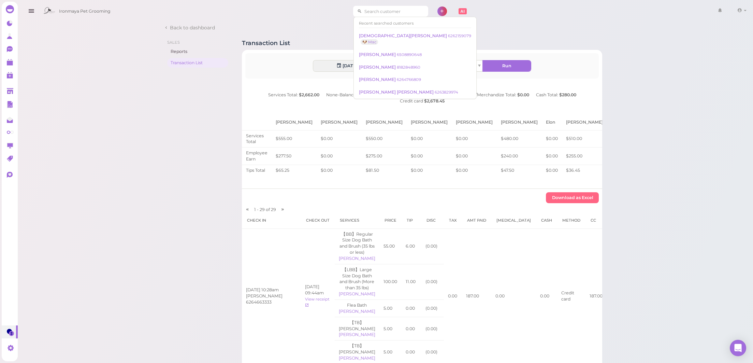
click at [375, 12] on input at bounding box center [395, 11] width 66 height 11
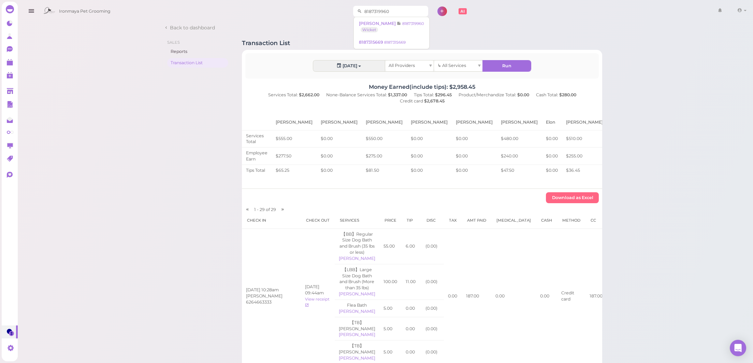
type input "8187319960"
click at [406, 27] on link "Kris Yacharn 8187319960 Wicket" at bounding box center [391, 26] width 75 height 19
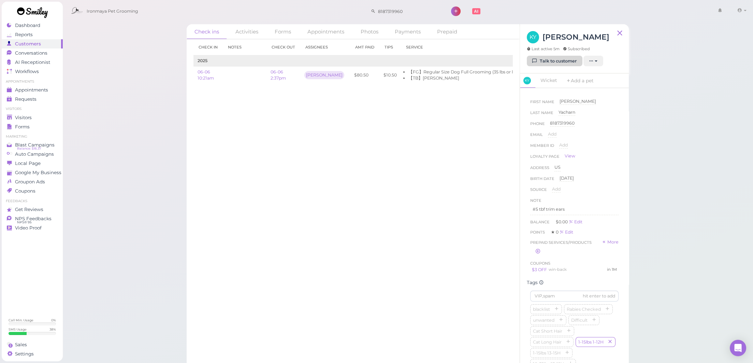
click at [540, 62] on link "Talk to customer" at bounding box center [555, 61] width 56 height 11
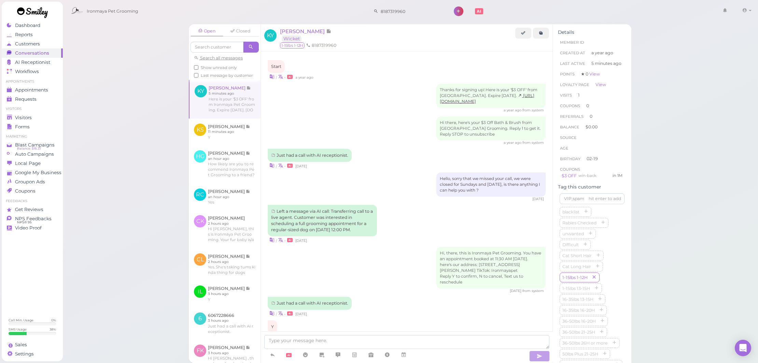
scroll to position [580, 0]
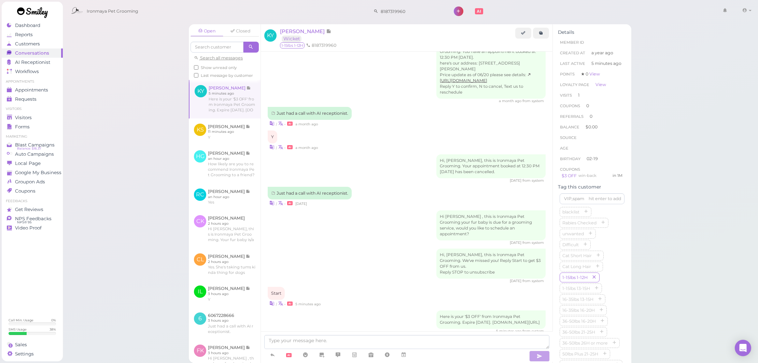
click at [402, 199] on div "| • 23 days ago" at bounding box center [407, 202] width 278 height 7
click at [314, 345] on textarea at bounding box center [406, 342] width 285 height 14
type textarea "s"
click at [276, 341] on textarea "Hi, customer" at bounding box center [406, 342] width 285 height 14
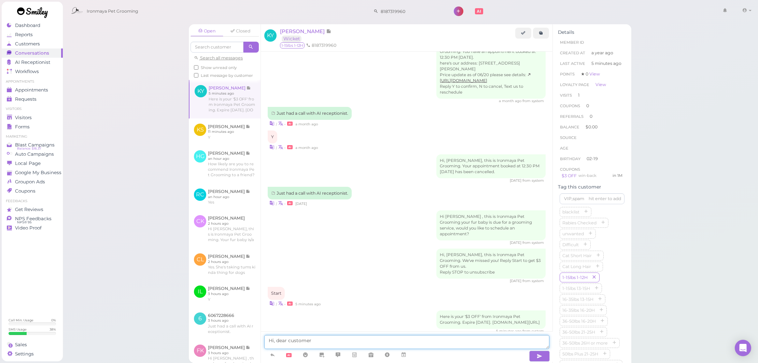
click at [326, 341] on textarea "Hi, dear customer" at bounding box center [406, 342] width 285 height 14
click at [435, 340] on textarea "Hi, dear customer, we are closed right now. Our work hour is 9:30am to5:00pm." at bounding box center [406, 342] width 285 height 14
click at [475, 339] on textarea "Hi, dear customer, we are closed right now. Our work hour is 9:30am to 5:00pm." at bounding box center [406, 342] width 285 height 14
type textarea "Hi, dear customer, we are closed right now. Our work hour is 9:30am to 5:00pm. …"
click at [539, 358] on icon "button" at bounding box center [538, 356] width 5 height 7
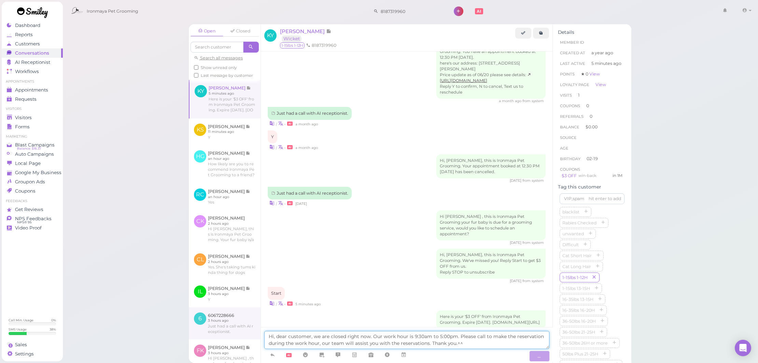
drag, startPoint x: 473, startPoint y: 345, endPoint x: 248, endPoint y: 317, distance: 226.5
click at [248, 317] on div "Open Closed Search all messages Show unread only Last message by customer KY Kr…" at bounding box center [410, 193] width 442 height 339
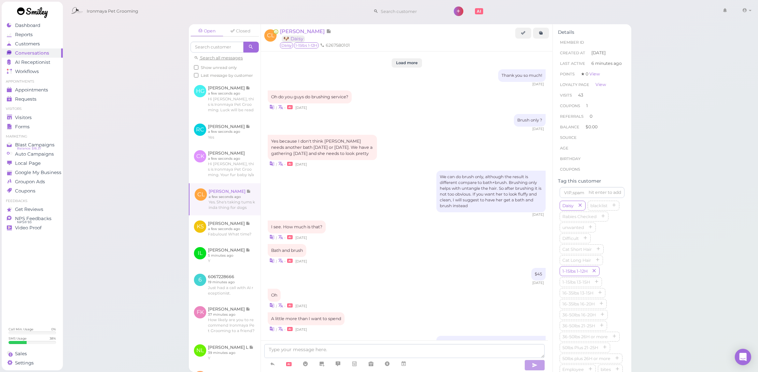
scroll to position [577, 0]
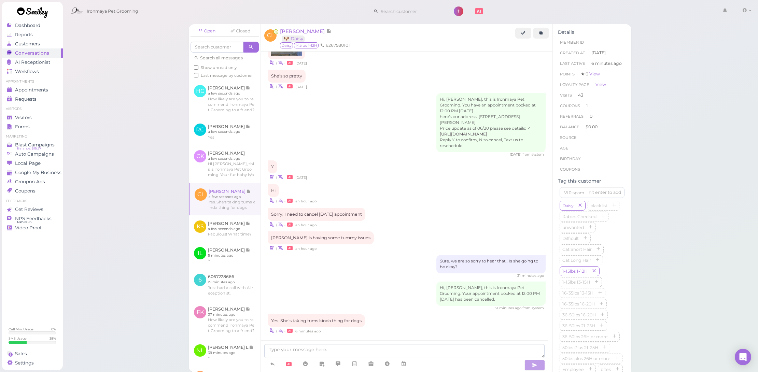
click at [232, 67] on span "Show unread only" at bounding box center [219, 67] width 36 height 5
click at [198, 67] on input "Show unread only" at bounding box center [196, 67] width 4 height 4
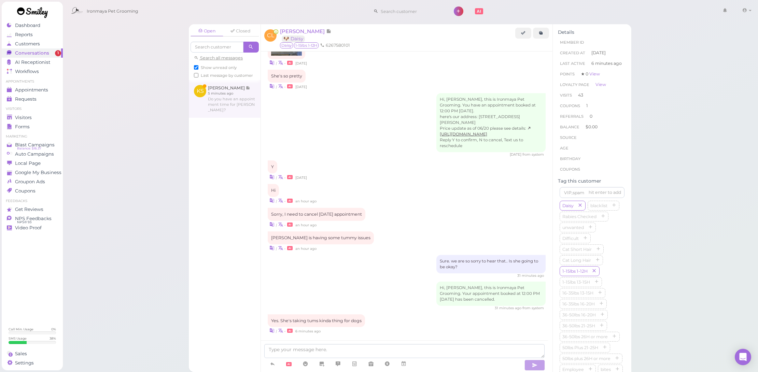
click at [232, 102] on link at bounding box center [225, 99] width 72 height 38
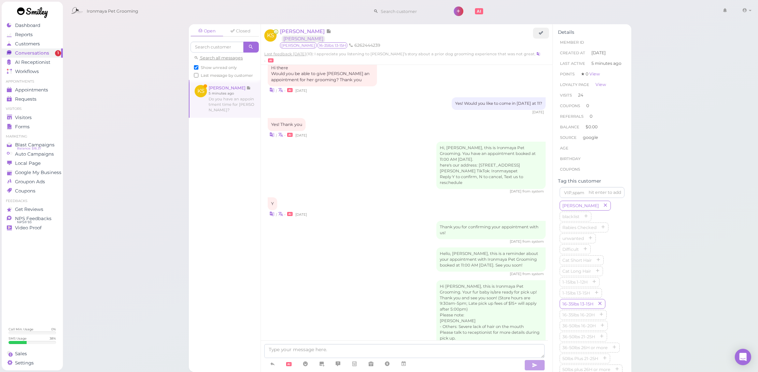
click at [206, 66] on span "Show unread only" at bounding box center [219, 67] width 36 height 5
click at [198, 66] on input "Show unread only" at bounding box center [196, 67] width 4 height 4
checkbox input "false"
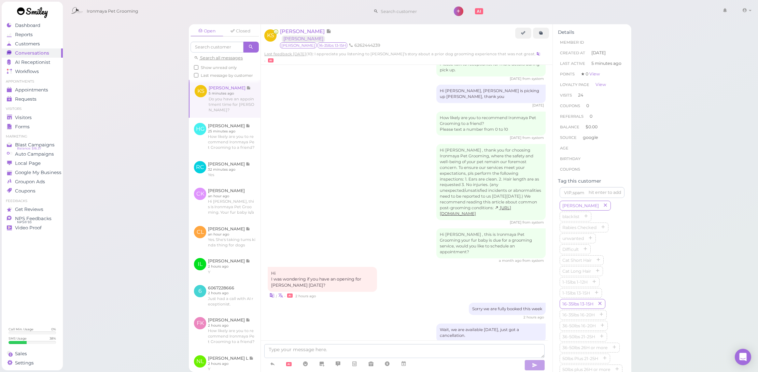
click at [379, 323] on div "Wait, we are available tomorrow, just got a cancellation. 2 hours ago" at bounding box center [407, 334] width 278 height 23
click at [405, 366] on icon at bounding box center [403, 363] width 5 height 7
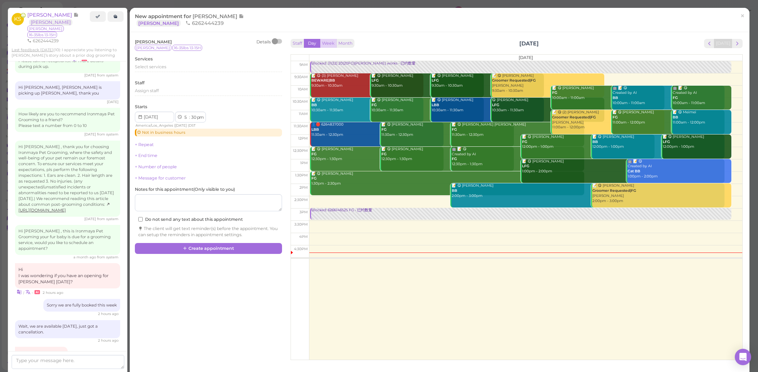
click at [331, 41] on button "Week" at bounding box center [328, 43] width 17 height 9
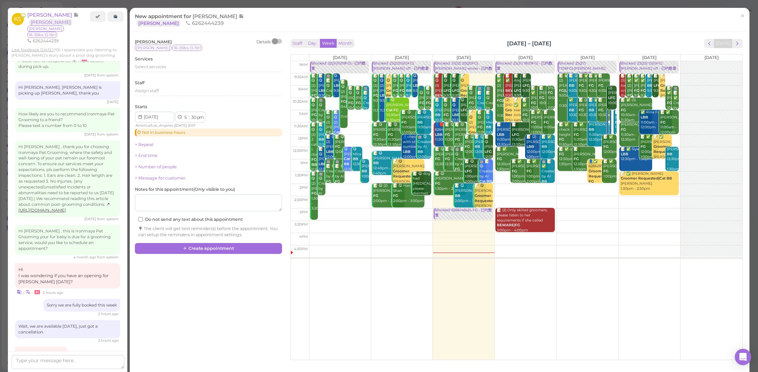
scroll to position [892, 0]
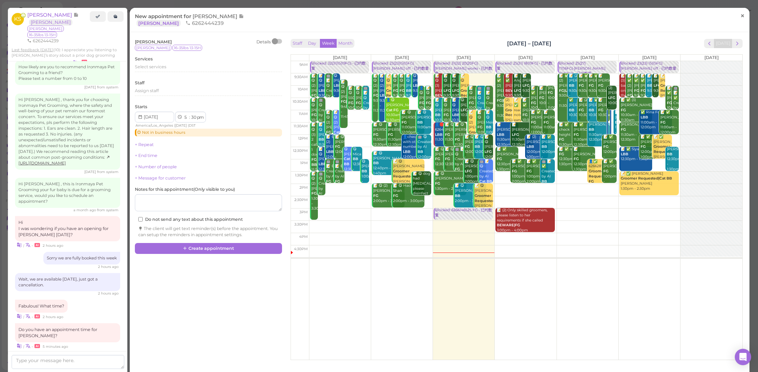
click at [740, 13] on span "×" at bounding box center [742, 16] width 4 height 10
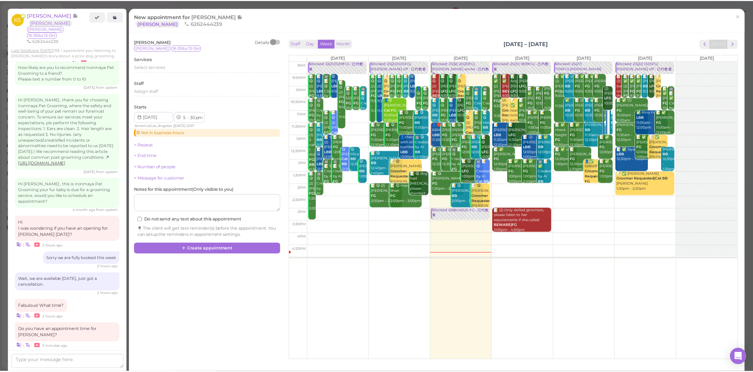
scroll to position [845, 0]
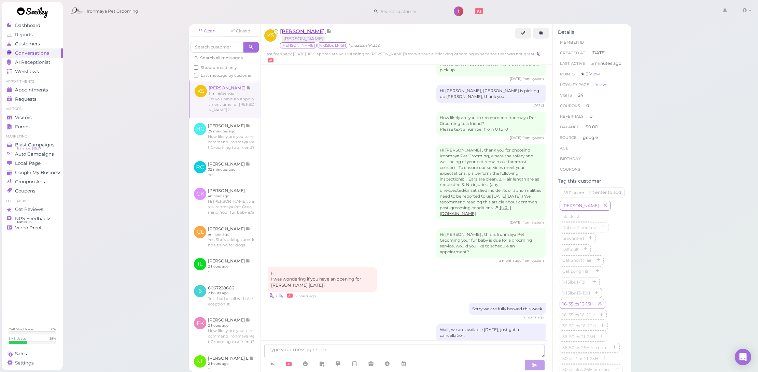
click at [306, 29] on span "[PERSON_NAME]" at bounding box center [303, 31] width 46 height 6
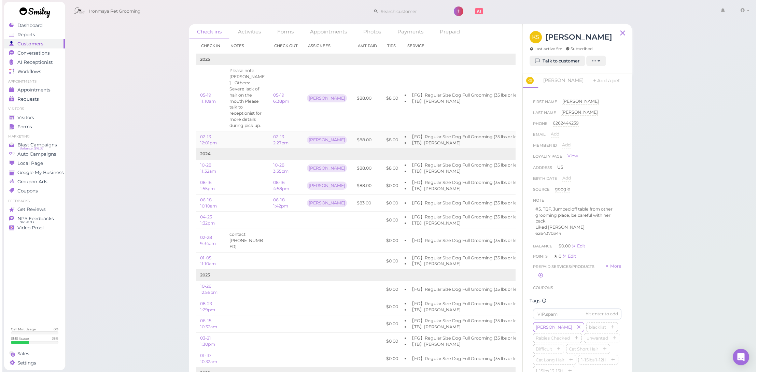
scroll to position [13, 0]
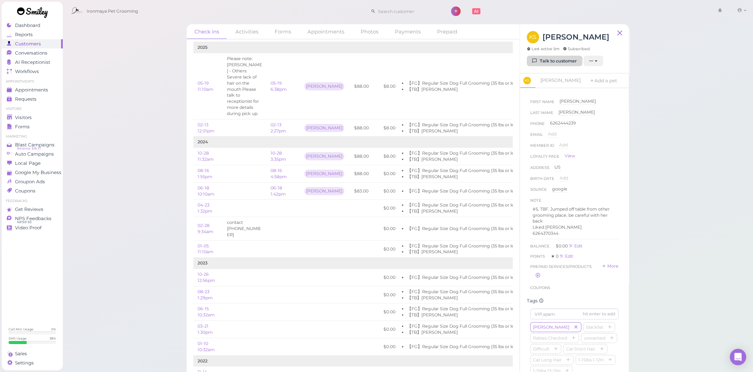
click at [562, 61] on link "Talk to customer" at bounding box center [555, 61] width 56 height 11
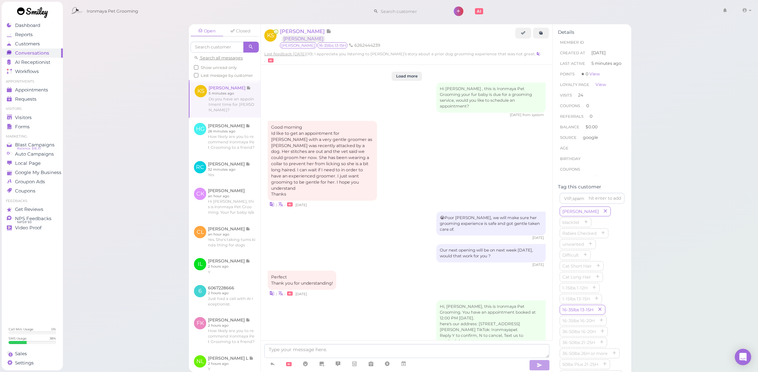
scroll to position [845, 0]
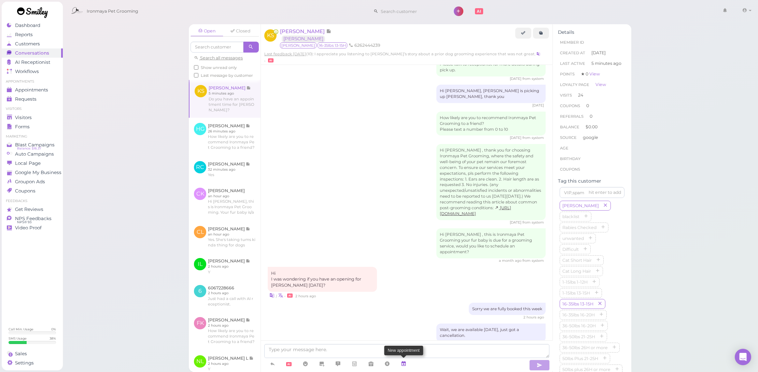
click at [403, 361] on icon at bounding box center [403, 363] width 5 height 7
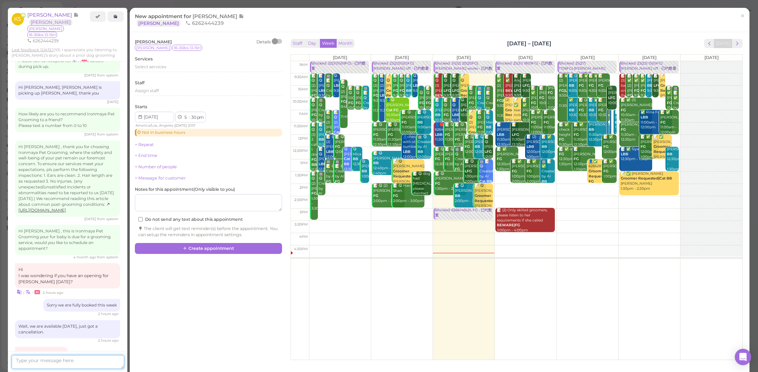
click at [84, 362] on textarea at bounding box center [68, 362] width 113 height 14
type textarea "S"
type textarea "Yes we do, sorry for the late reply, it was a very busy afternoon"
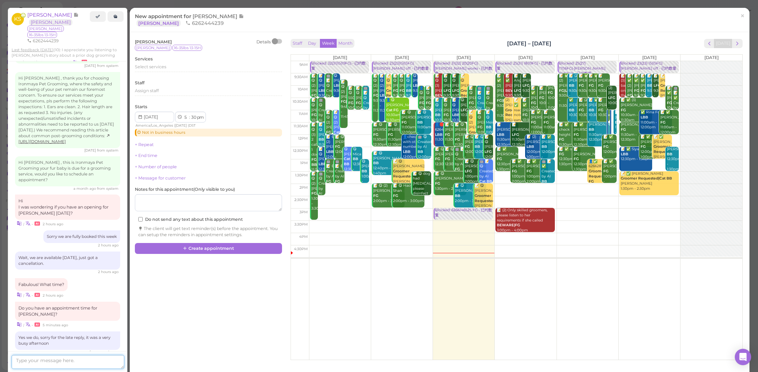
click at [92, 363] on textarea at bounding box center [68, 362] width 113 height 14
type textarea "Would you like to come at 10 am tomorrow?"
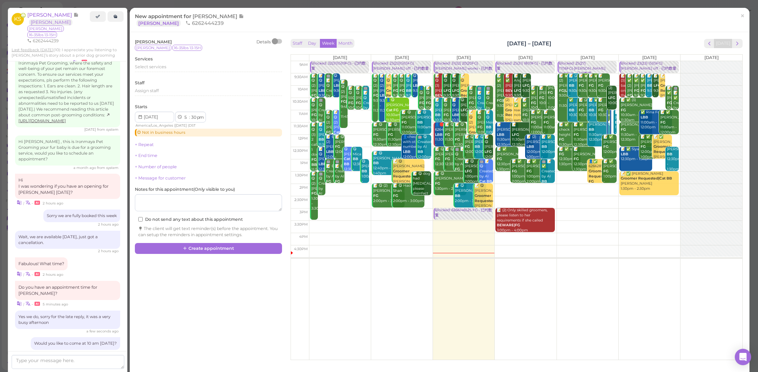
click at [740, 13] on span "×" at bounding box center [742, 16] width 4 height 10
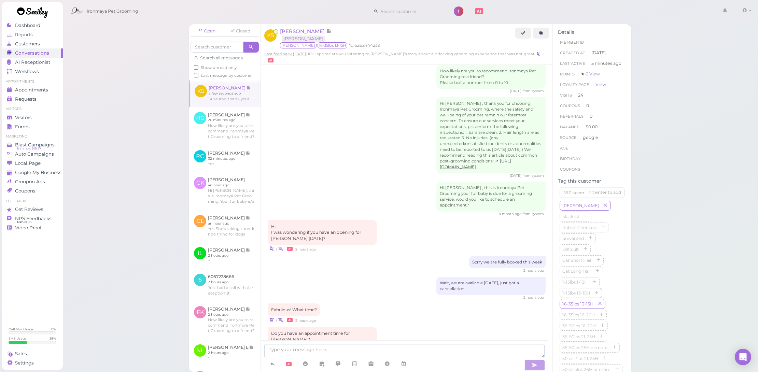
scroll to position [915, 0]
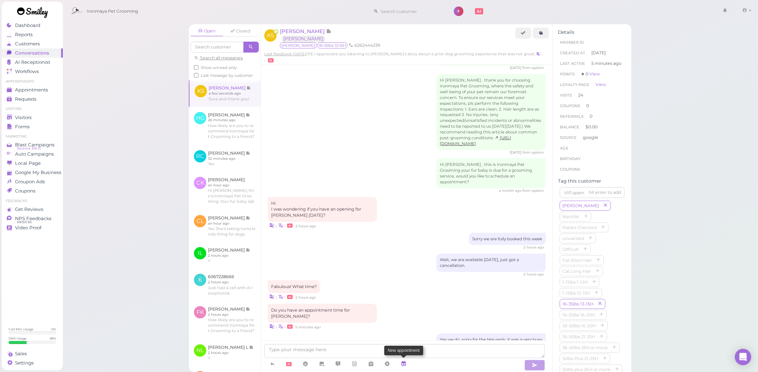
click at [402, 362] on icon at bounding box center [403, 363] width 5 height 7
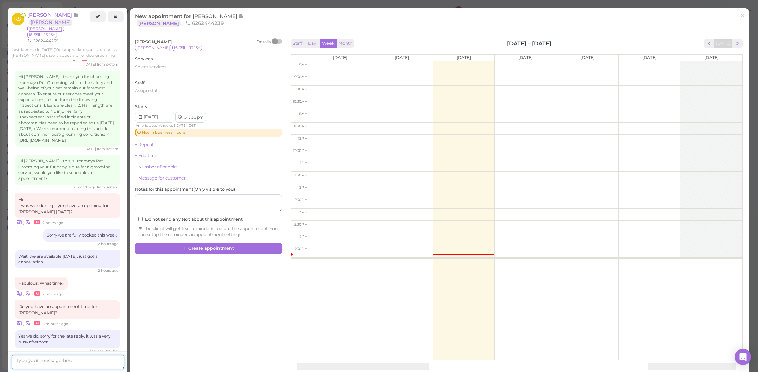
click at [92, 362] on textarea at bounding box center [68, 362] width 113 height 14
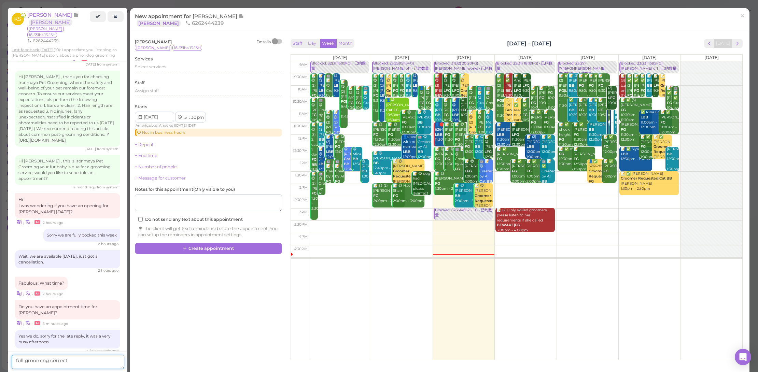
type textarea "full grooming correct?"
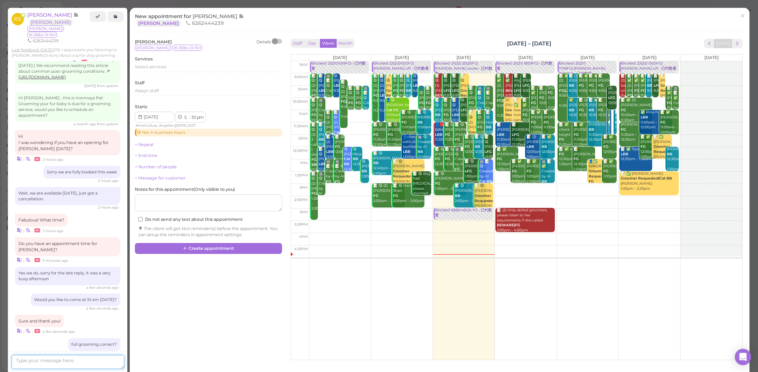
click at [552, 86] on td at bounding box center [525, 92] width 433 height 12
type input "2025-08-14"
select select "10"
select select "00"
select select "am"
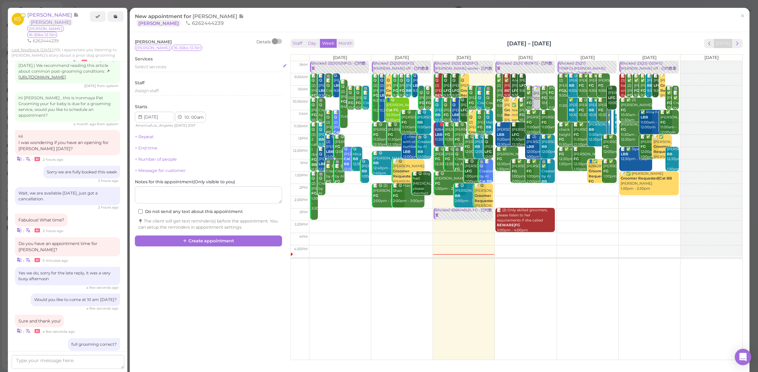
click at [151, 67] on span "Select services" at bounding box center [150, 66] width 31 height 5
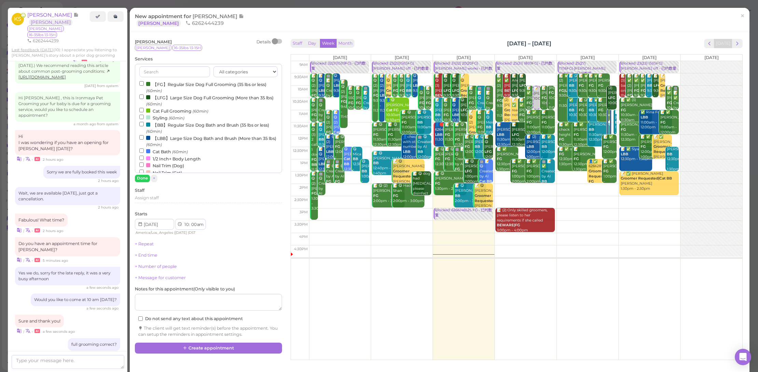
click at [172, 82] on label "【FG】Regular Size Dog Full Grooming (35 lbs or less) (60min)" at bounding box center [208, 87] width 138 height 13
click at [144, 82] on input "【FG】Regular Size Dog Full Grooming (35 lbs or less) (60min)" at bounding box center [141, 83] width 4 height 4
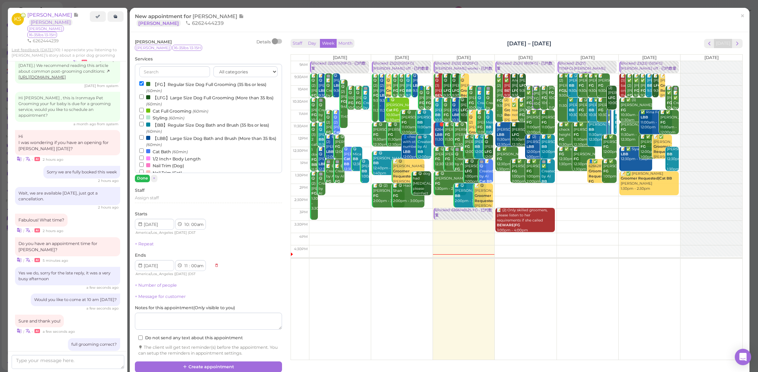
click at [145, 175] on button "Done" at bounding box center [142, 178] width 15 height 7
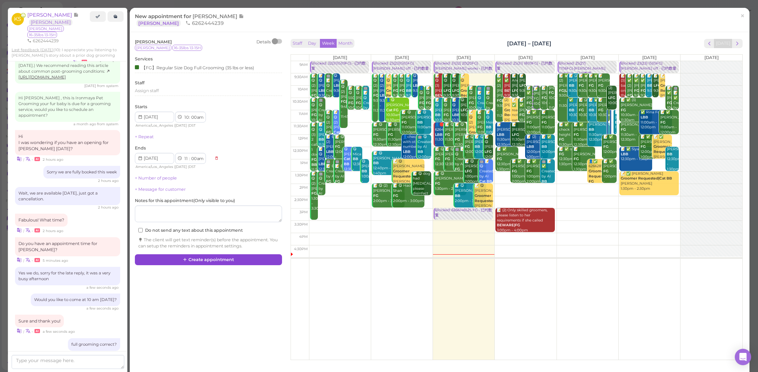
scroll to position [1006, 0]
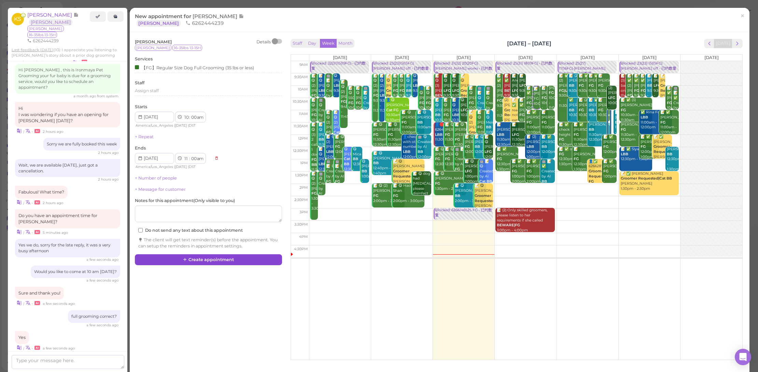
click at [205, 256] on button "Create appointment" at bounding box center [208, 259] width 147 height 11
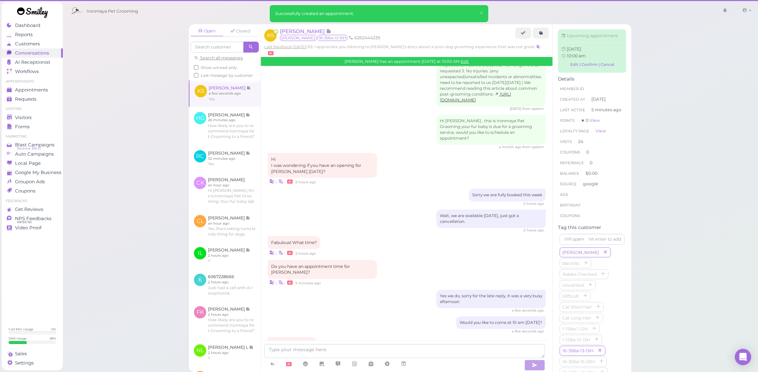
scroll to position [1026, 0]
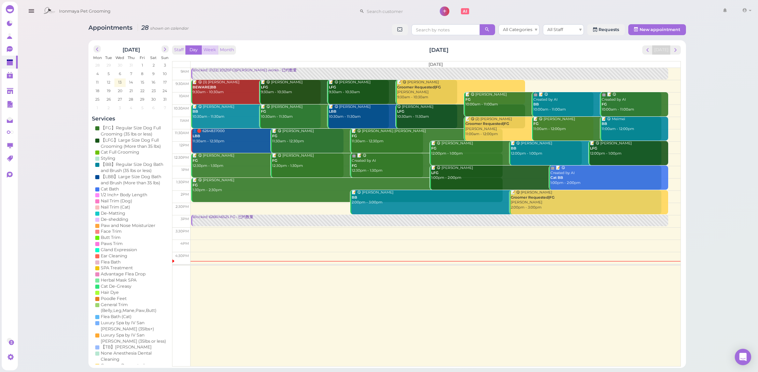
click at [207, 52] on button "Week" at bounding box center [209, 49] width 17 height 9
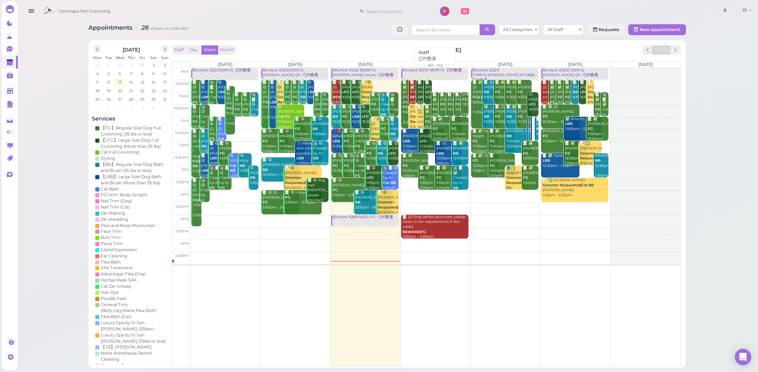
click at [428, 70] on div "Blocked: 25(31) 18(19FG) • 已约数量" at bounding box center [435, 70] width 66 height 5
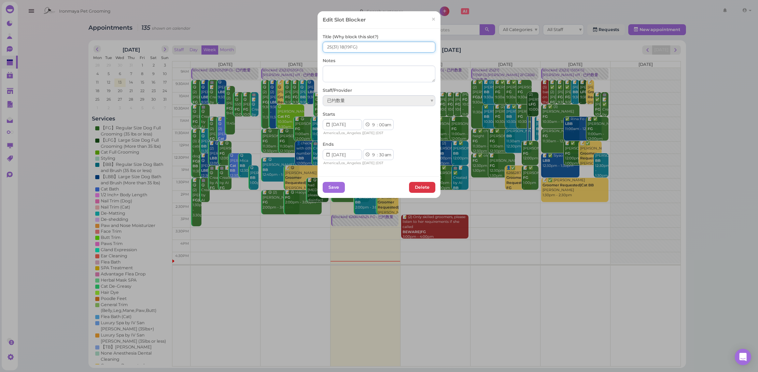
click at [329, 44] on input "25(31) 18(19FG)" at bounding box center [378, 47] width 113 height 11
click at [341, 45] on input "26(31) 18(19FG)" at bounding box center [378, 47] width 113 height 11
type input "26(31) 19(19FG)"
click at [333, 185] on button "Save" at bounding box center [333, 187] width 22 height 11
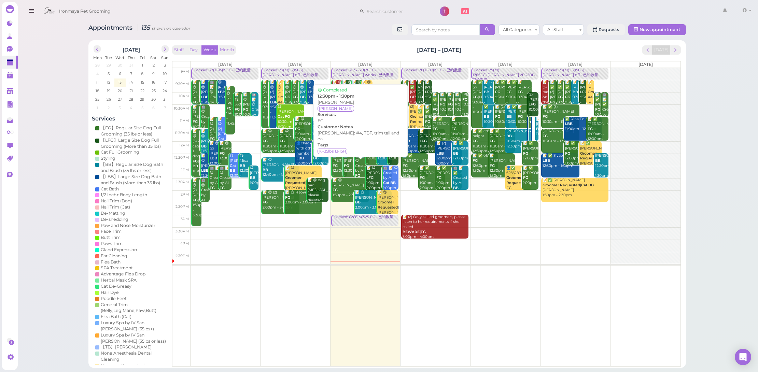
click at [469, 57] on div "Staff Day Week Month Aug 11 – 17, 2025 Today Mon 8/11 Tue 8/12 Wed 8/13 Thu 8/1…" at bounding box center [426, 205] width 508 height 321
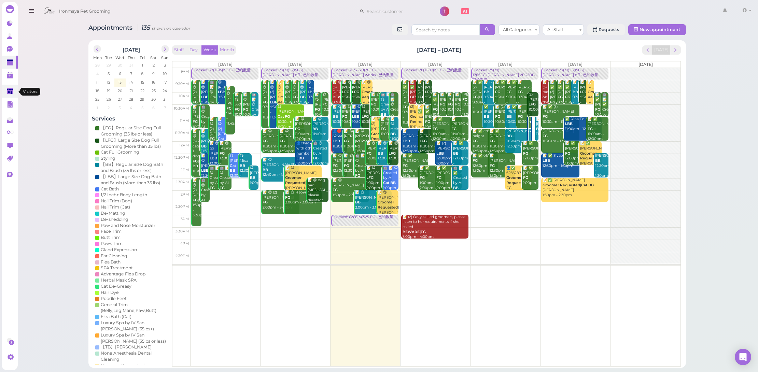
click at [10, 89] on icon at bounding box center [10, 91] width 6 height 5
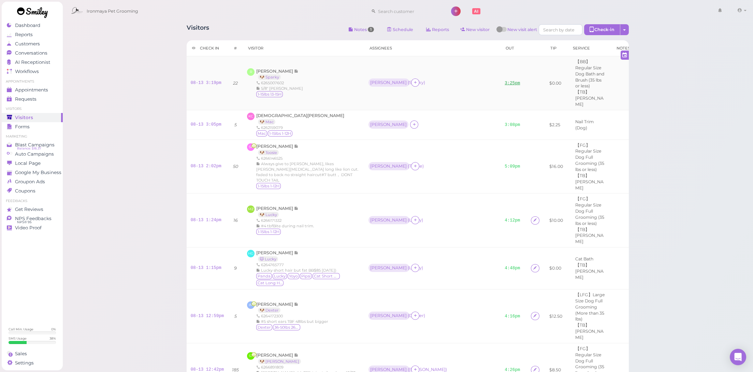
click at [505, 81] on link "3:25pm" at bounding box center [512, 83] width 15 height 5
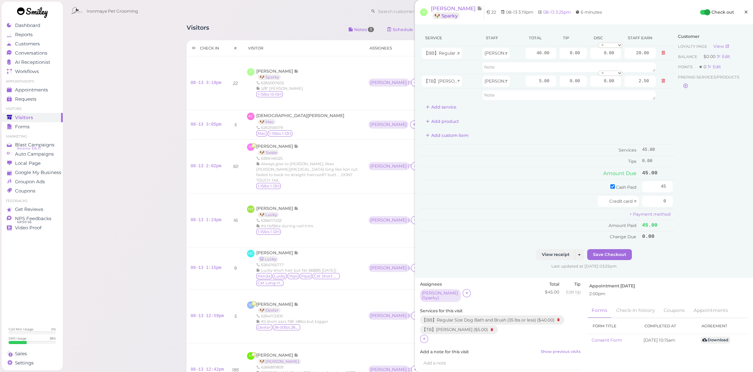
click at [744, 13] on span "×" at bounding box center [746, 12] width 4 height 10
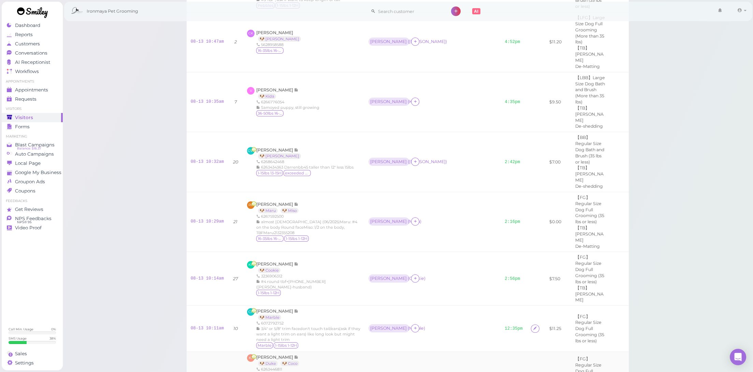
scroll to position [831, 0]
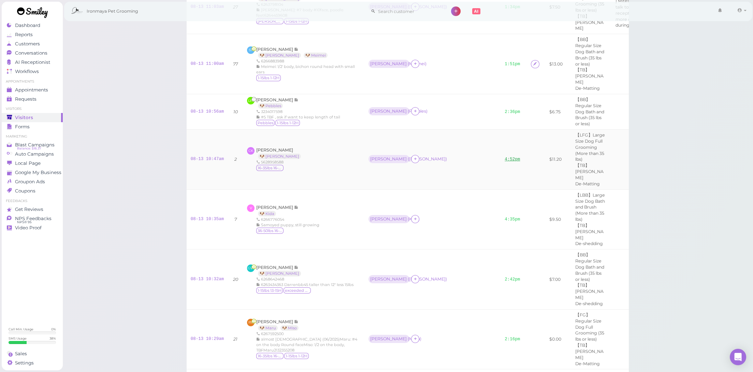
click at [505, 157] on link "4:52pm" at bounding box center [512, 159] width 15 height 5
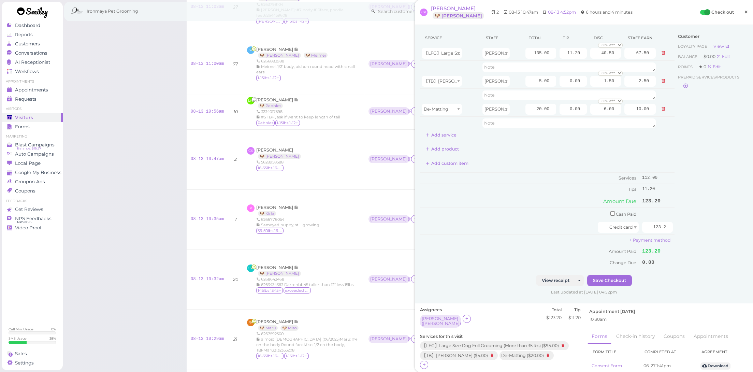
click at [744, 13] on span "×" at bounding box center [746, 12] width 4 height 10
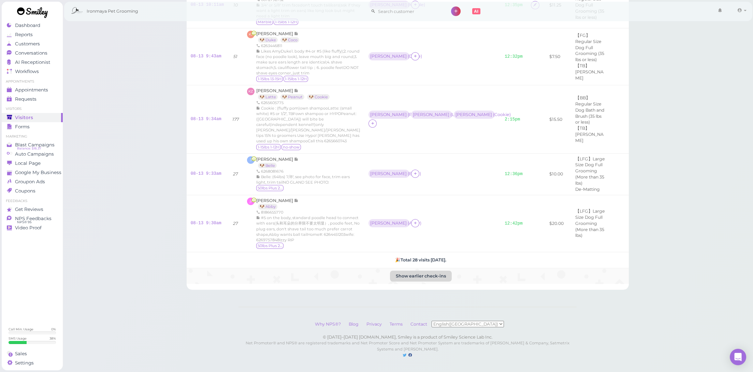
click at [398, 271] on button "Show earlier check-ins" at bounding box center [421, 276] width 62 height 11
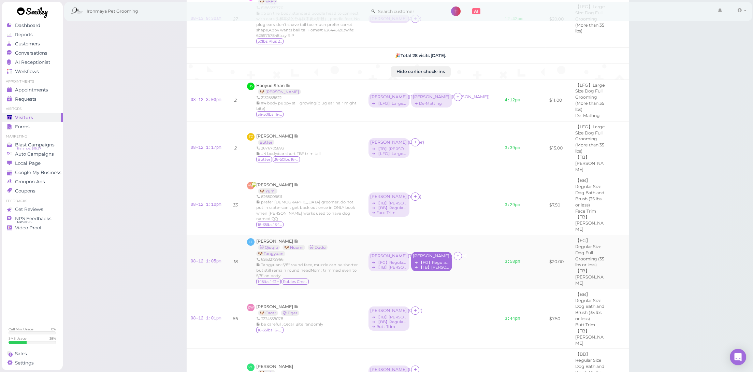
scroll to position [1593, 0]
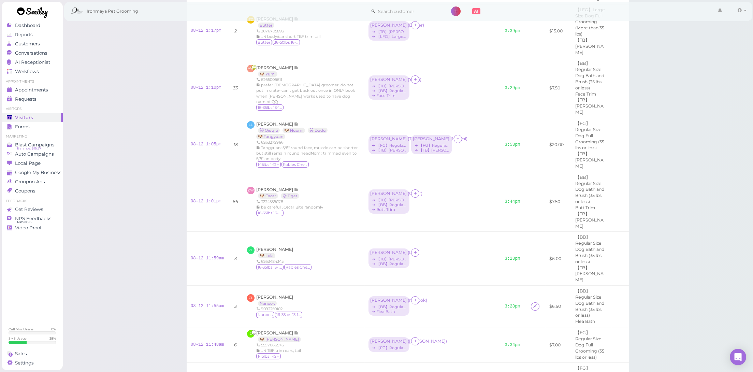
click at [129, 187] on div "Visitors Notes 1 Schedule Reports New visitor New visit alert Check-in Customer…" at bounding box center [407, 21] width 691 height 3228
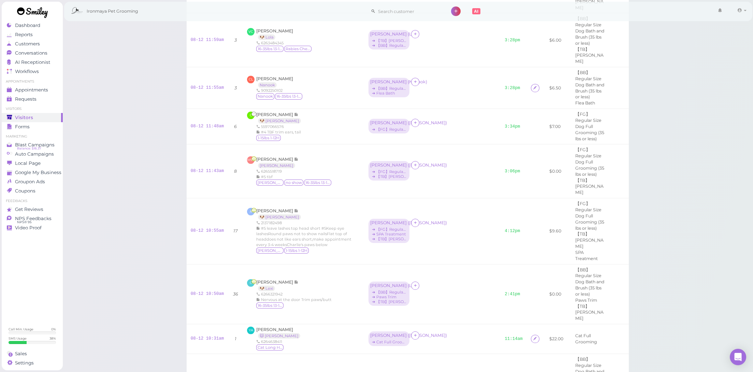
scroll to position [1861, 0]
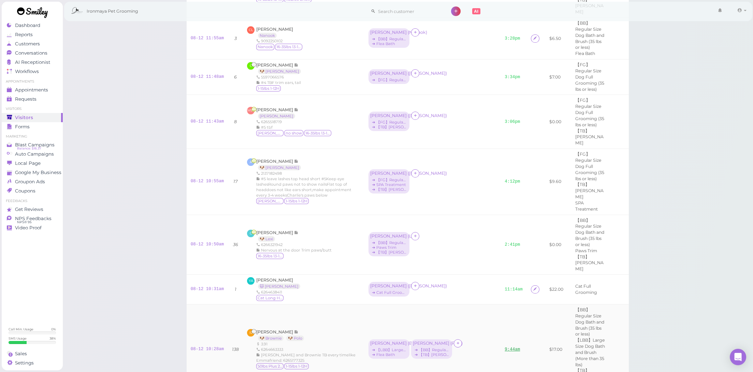
click at [505, 347] on link "9:44am" at bounding box center [512, 349] width 15 height 5
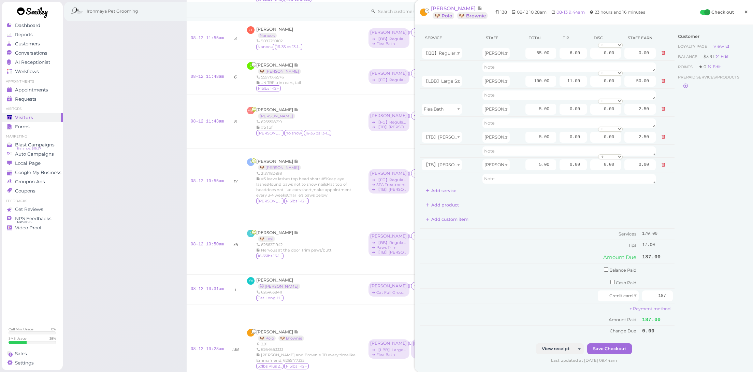
click at [744, 10] on span "×" at bounding box center [746, 12] width 4 height 10
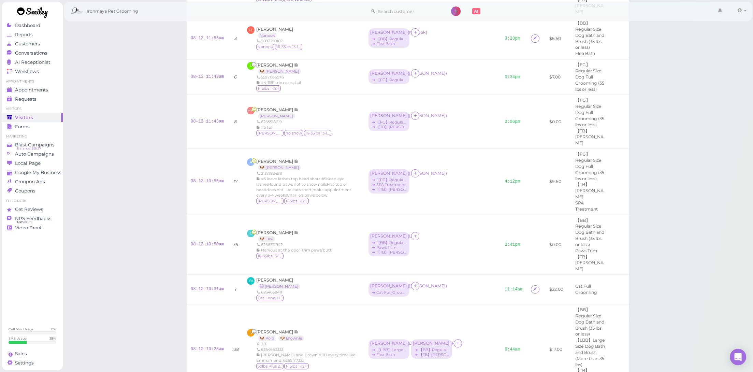
click at [505, 347] on link "9:44am" at bounding box center [512, 349] width 15 height 5
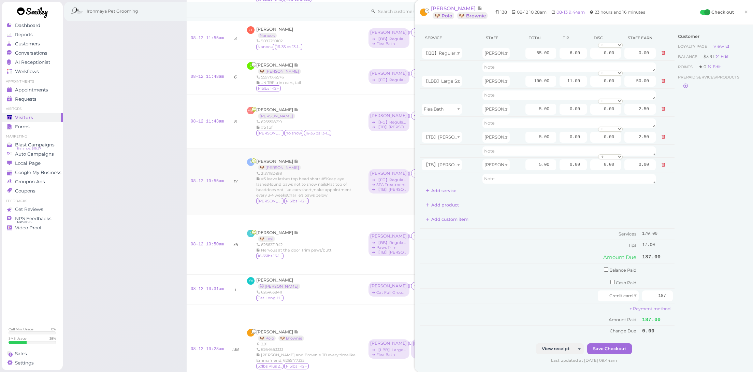
drag, startPoint x: 743, startPoint y: 15, endPoint x: 466, endPoint y: 167, distance: 315.8
click at [744, 15] on span "×" at bounding box center [746, 12] width 4 height 10
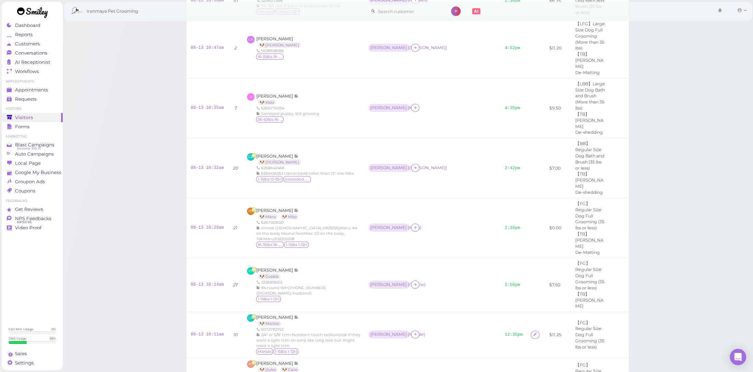
scroll to position [654, 0]
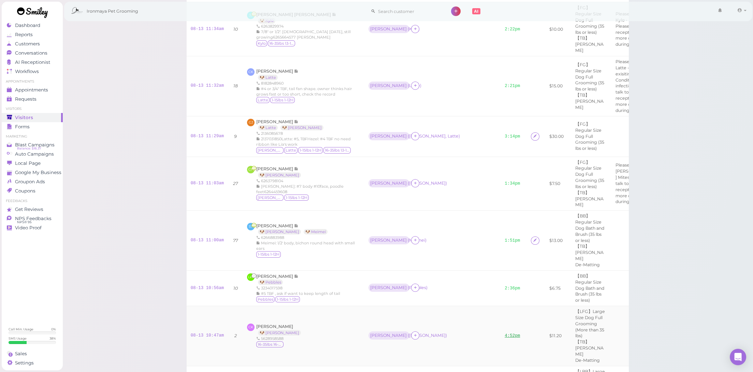
click at [505, 333] on link "4:52pm" at bounding box center [512, 335] width 15 height 5
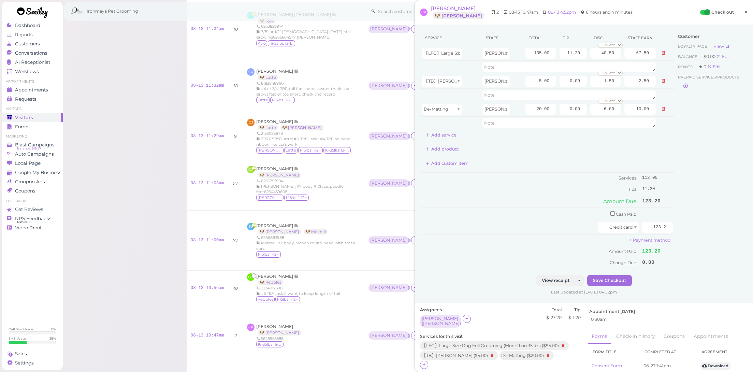
click at [744, 17] on span "×" at bounding box center [746, 12] width 4 height 10
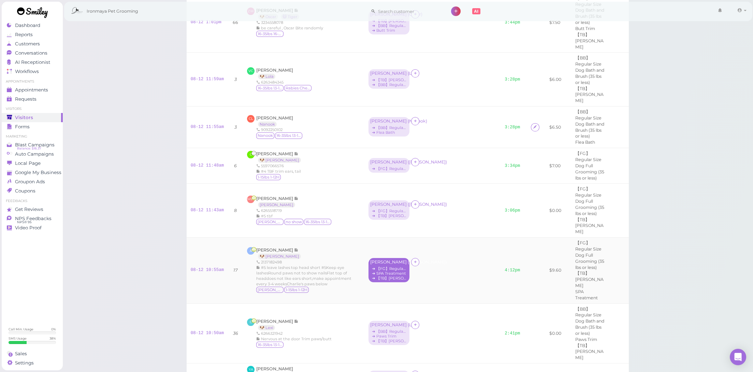
scroll to position [1972, 0]
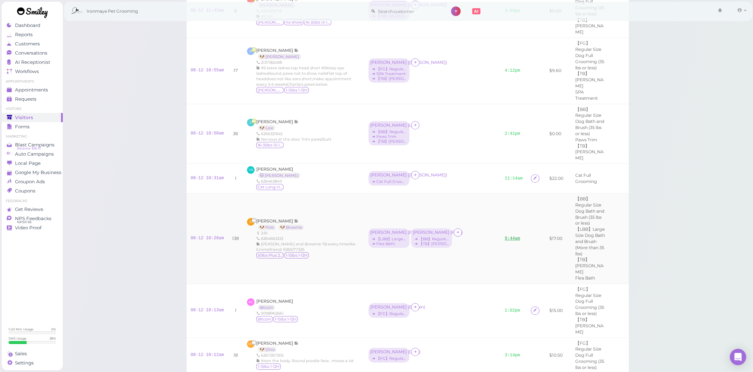
click at [505, 236] on link "9:44am" at bounding box center [512, 238] width 15 height 5
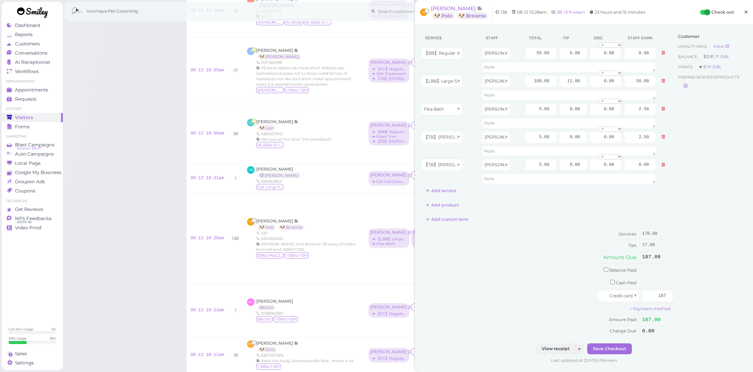
click at [744, 15] on span "×" at bounding box center [746, 12] width 4 height 10
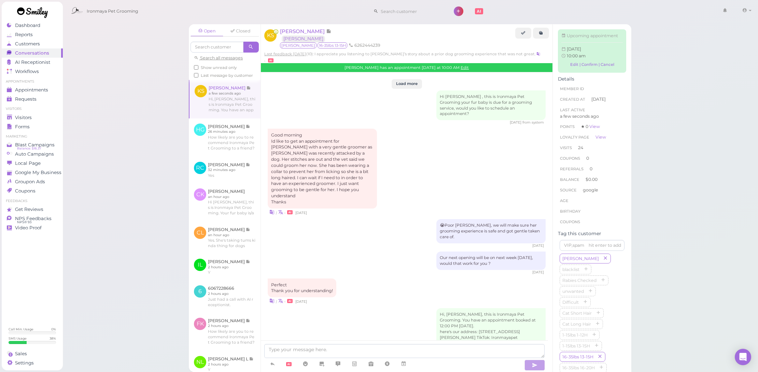
scroll to position [1026, 0]
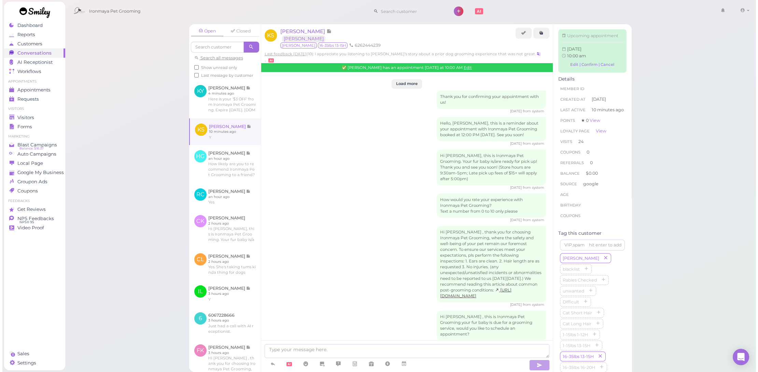
scroll to position [782, 0]
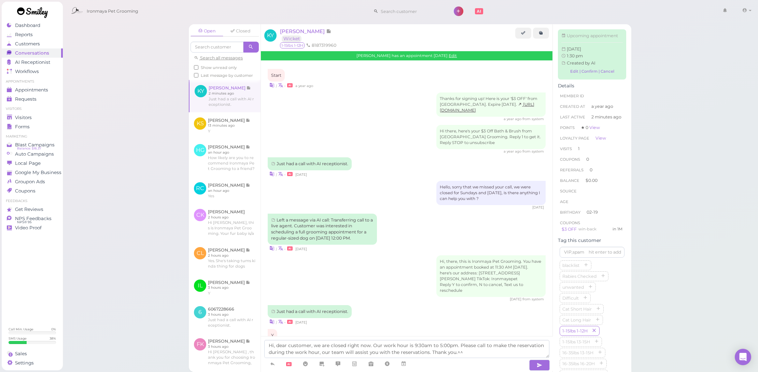
scroll to position [663, 0]
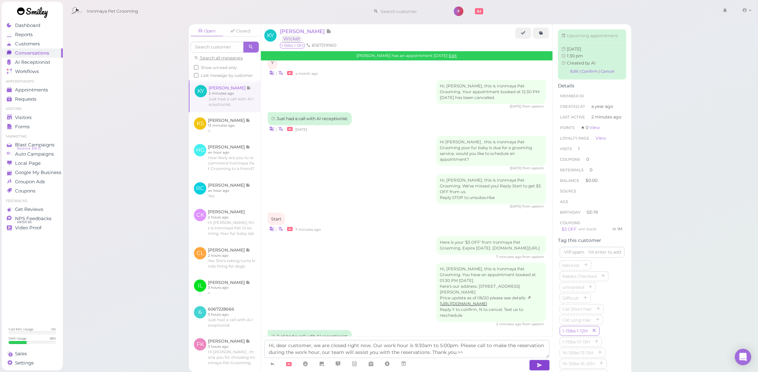
click at [536, 362] on icon "button" at bounding box center [538, 365] width 5 height 7
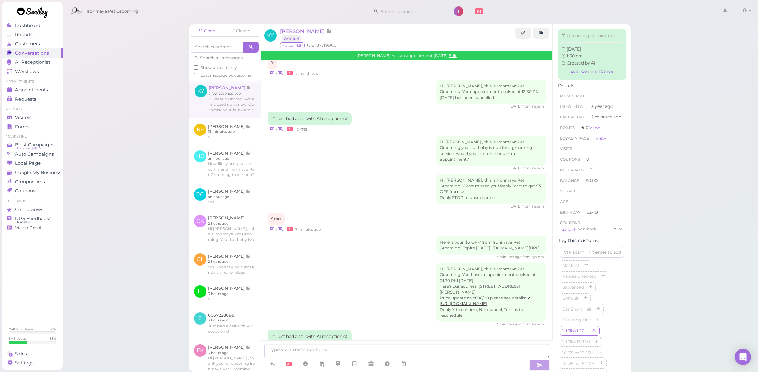
scroll to position [702, 0]
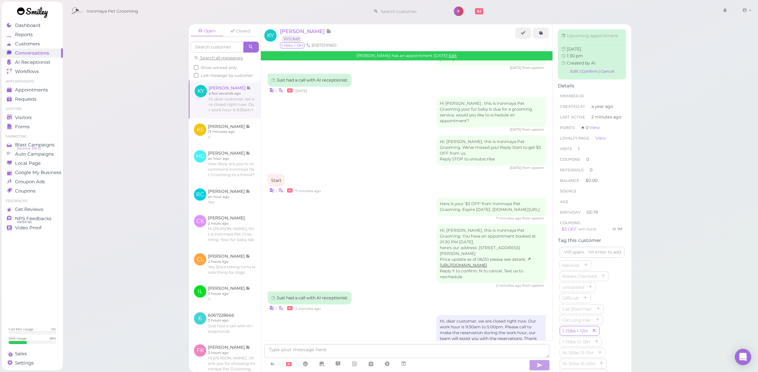
click at [380, 315] on div "Hi, dear customer, we are closed right now. Our work hour is 9:30am to 5:00pm. …" at bounding box center [407, 333] width 278 height 36
click at [360, 107] on div "Hi [PERSON_NAME] , this is Ironmaya Pet Grooming your fur baby is due for a gro…" at bounding box center [407, 114] width 278 height 35
click at [372, 136] on div "Hi, [PERSON_NAME], this is Ironmaya Pet Grooming. We've missed you! Reply Start…" at bounding box center [407, 152] width 278 height 35
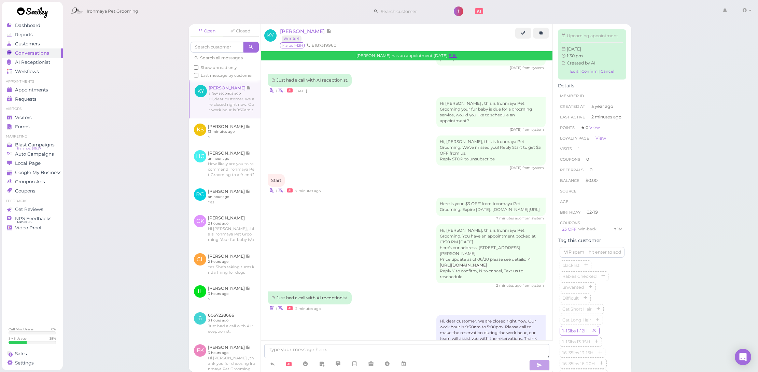
click at [451, 57] on link "Edit" at bounding box center [452, 55] width 8 height 5
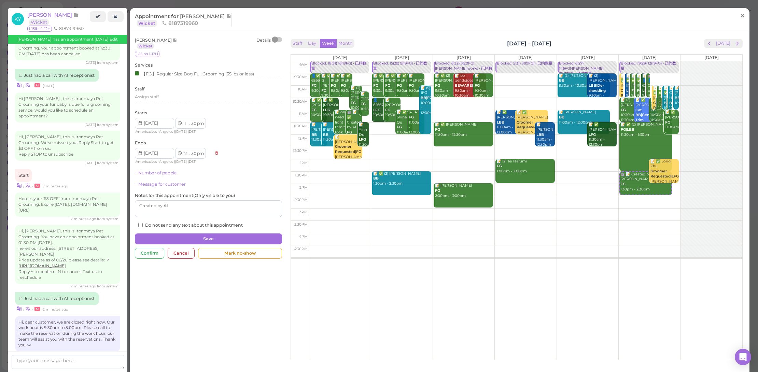
click at [740, 15] on span "×" at bounding box center [742, 16] width 4 height 10
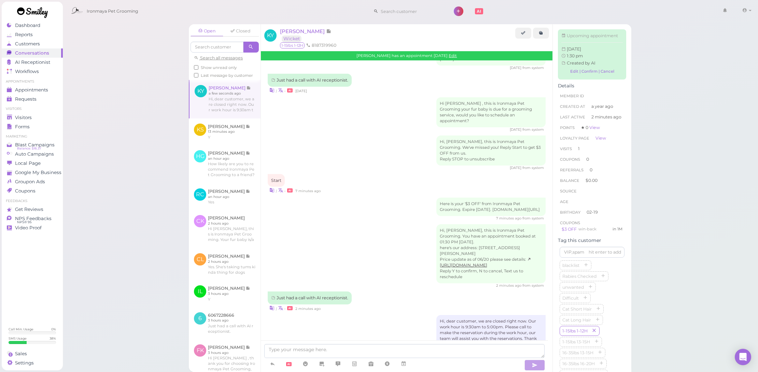
click at [455, 55] on div "[PERSON_NAME] has an appointment [DATE] Edit" at bounding box center [406, 55] width 291 height 9
click at [452, 56] on link "Edit" at bounding box center [452, 55] width 8 height 5
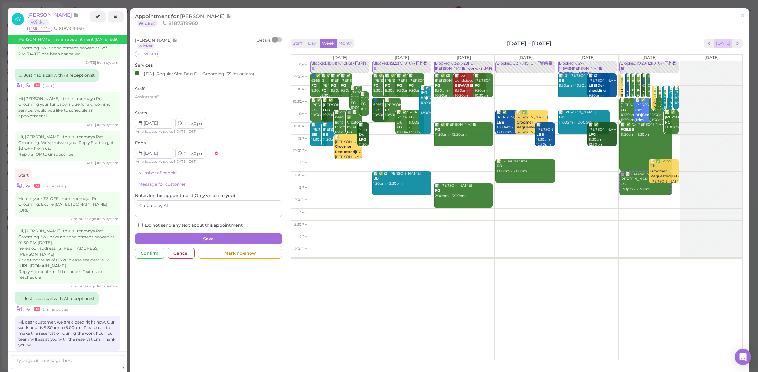
click at [715, 43] on button "[DATE]" at bounding box center [723, 43] width 18 height 9
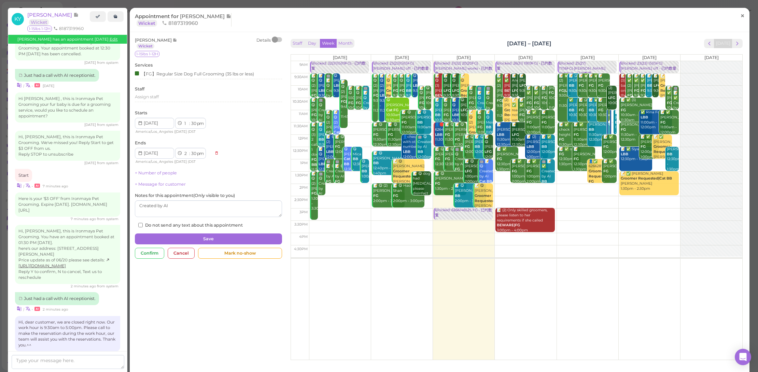
click at [740, 14] on span "×" at bounding box center [742, 16] width 4 height 10
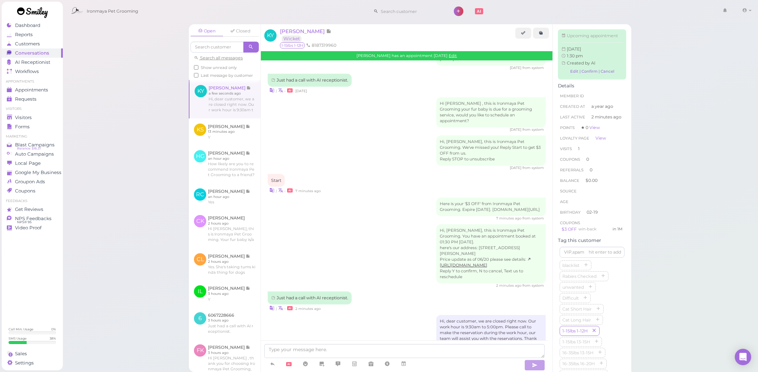
click at [315, 244] on div "Hi, [PERSON_NAME], this is Ironmaya Pet Grooming. You have an appointment booke…" at bounding box center [407, 256] width 278 height 64
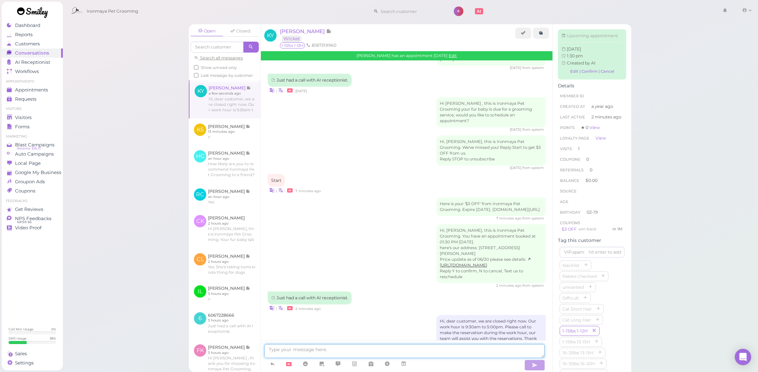
click at [326, 347] on textarea at bounding box center [404, 351] width 280 height 14
click at [382, 349] on textarea "Your appointment was set by AI receptionist" at bounding box center [404, 351] width 280 height 14
click at [323, 350] on textarea "Your appointment was set by AI receptionist. Thank you" at bounding box center [404, 351] width 280 height 14
click at [339, 349] on textarea "Your appointment was succeesfully set by AI receptionist. Thank you" at bounding box center [404, 351] width 280 height 14
click at [338, 350] on textarea "Your appointment was succeesfully set by AI receptionist. Thank you" at bounding box center [404, 351] width 280 height 14
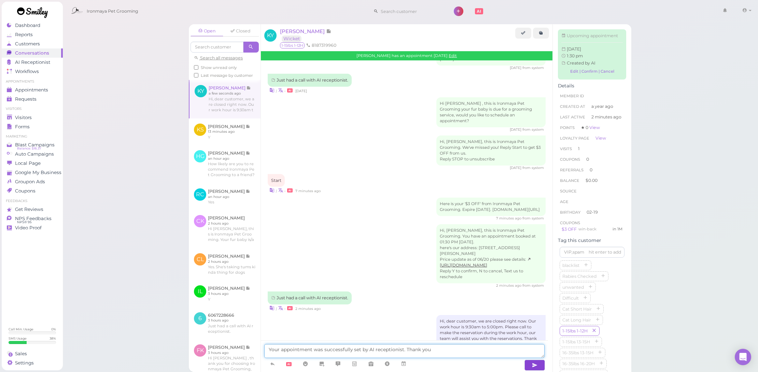
click at [383, 350] on textarea "Your appointment was successfully set by AI receptionist. Thank you" at bounding box center [404, 351] width 280 height 14
click at [444, 350] on textarea "Your appointment was successfully set by AI receptionist. Thank you" at bounding box center [404, 351] width 280 height 14
type textarea "Your appointment was successfully set by AI receptionist. Thank you."
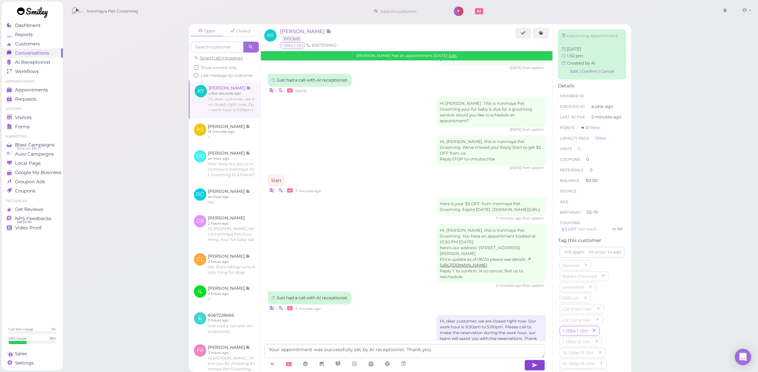
click at [532, 365] on icon "button" at bounding box center [534, 365] width 5 height 7
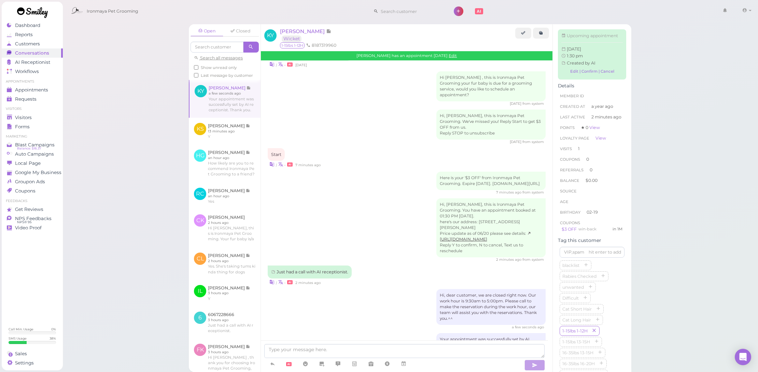
click at [340, 2] on div "Ironmaya Pet Grooming 1 Account Refer Friends" at bounding box center [411, 11] width 686 height 19
